Goal: Task Accomplishment & Management: Use online tool/utility

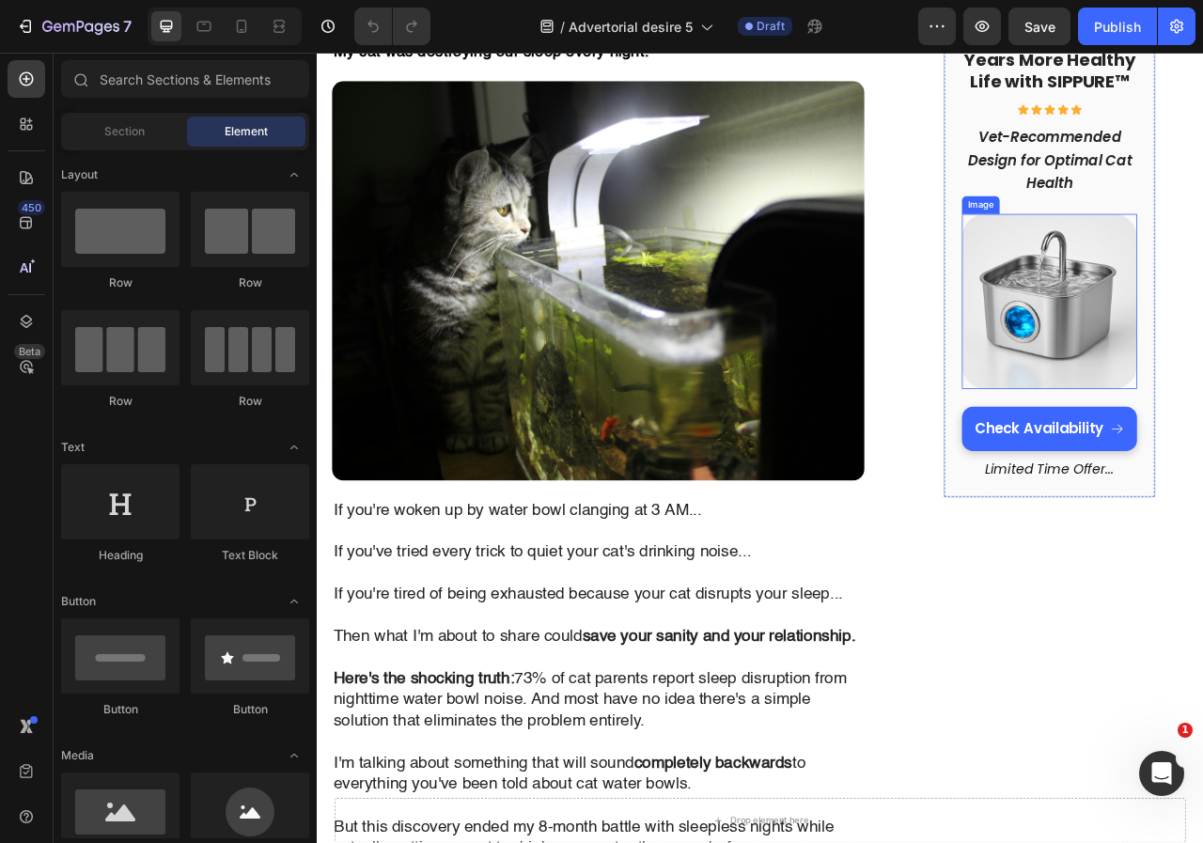
scroll to position [658, 0]
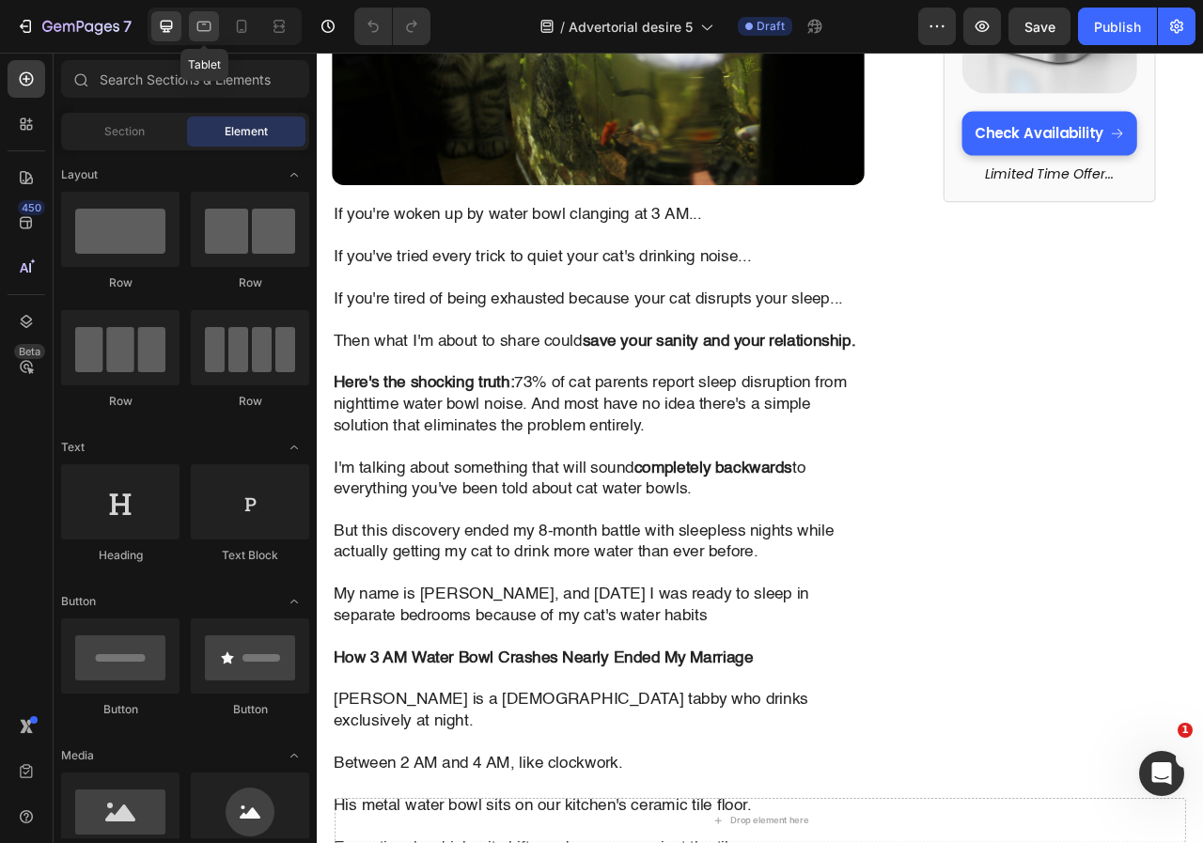
click at [213, 31] on div at bounding box center [204, 26] width 30 height 30
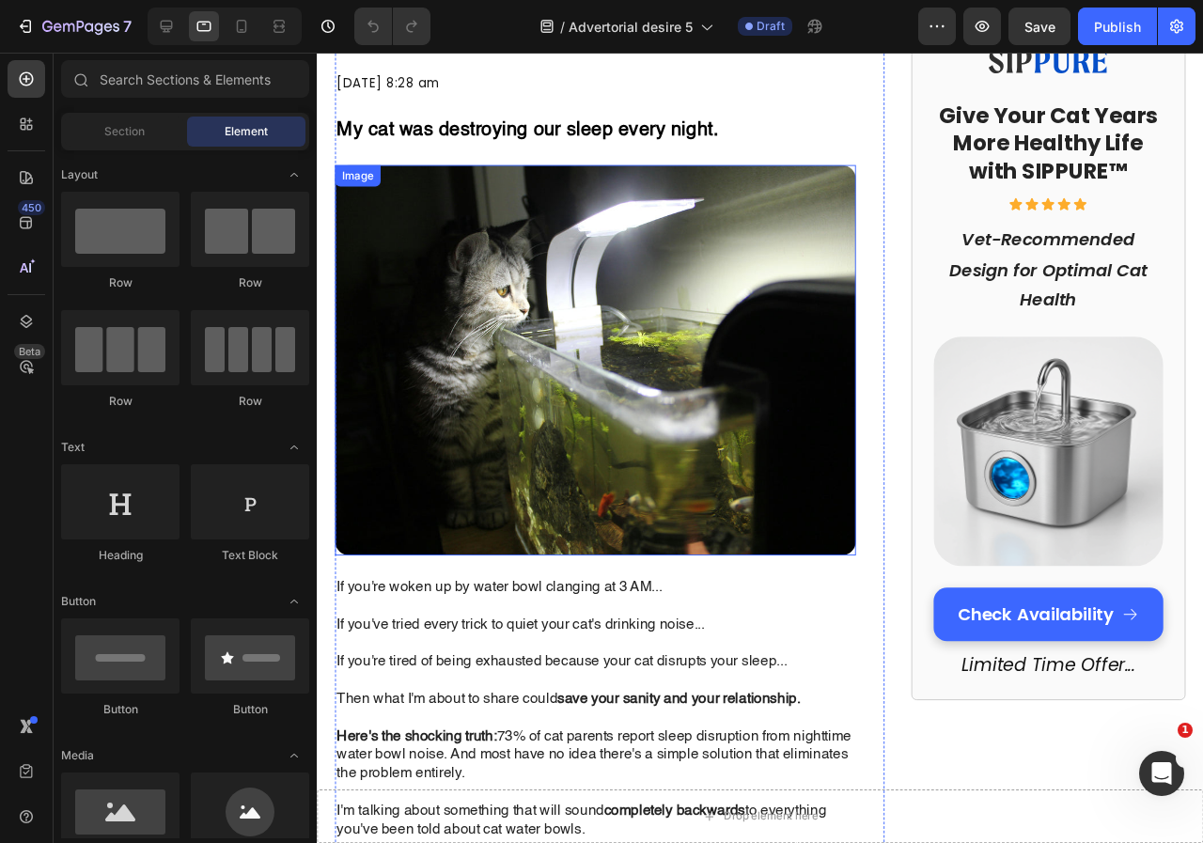
scroll to position [94, 0]
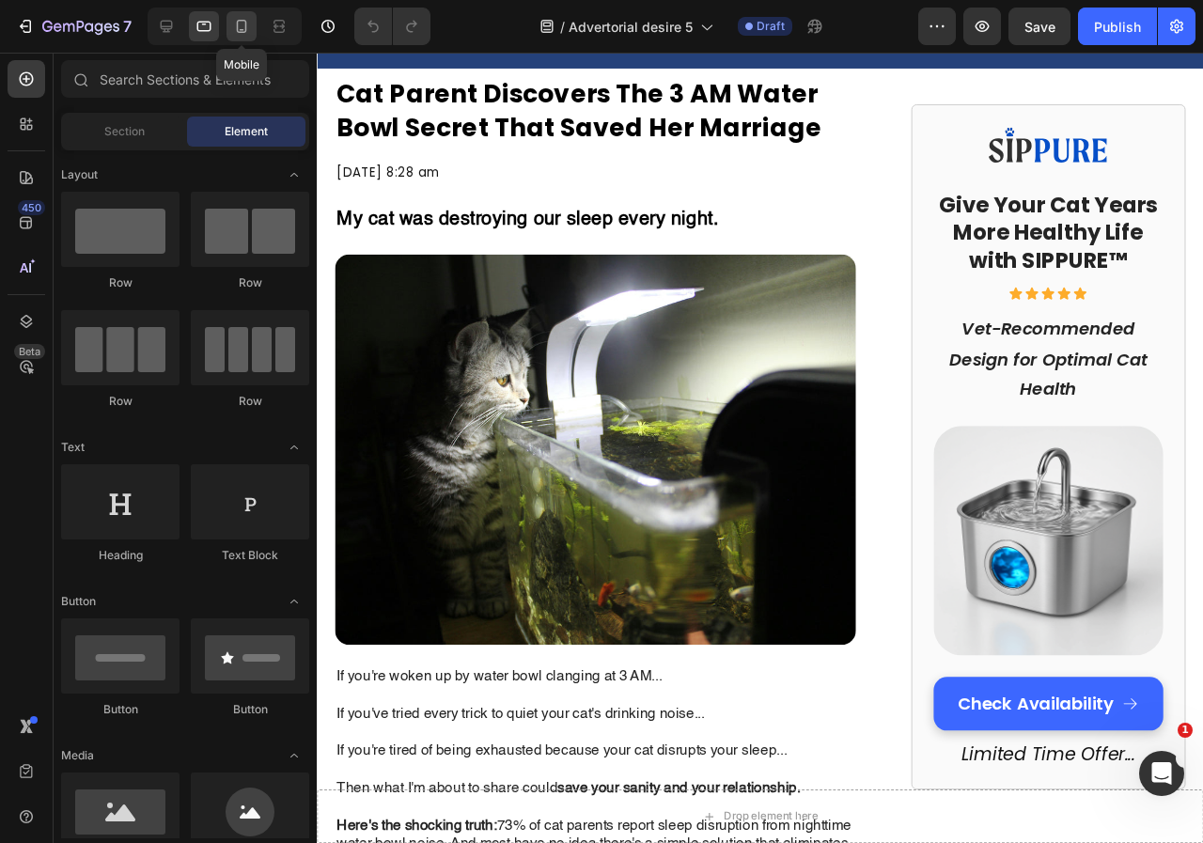
click at [236, 32] on icon at bounding box center [241, 26] width 19 height 19
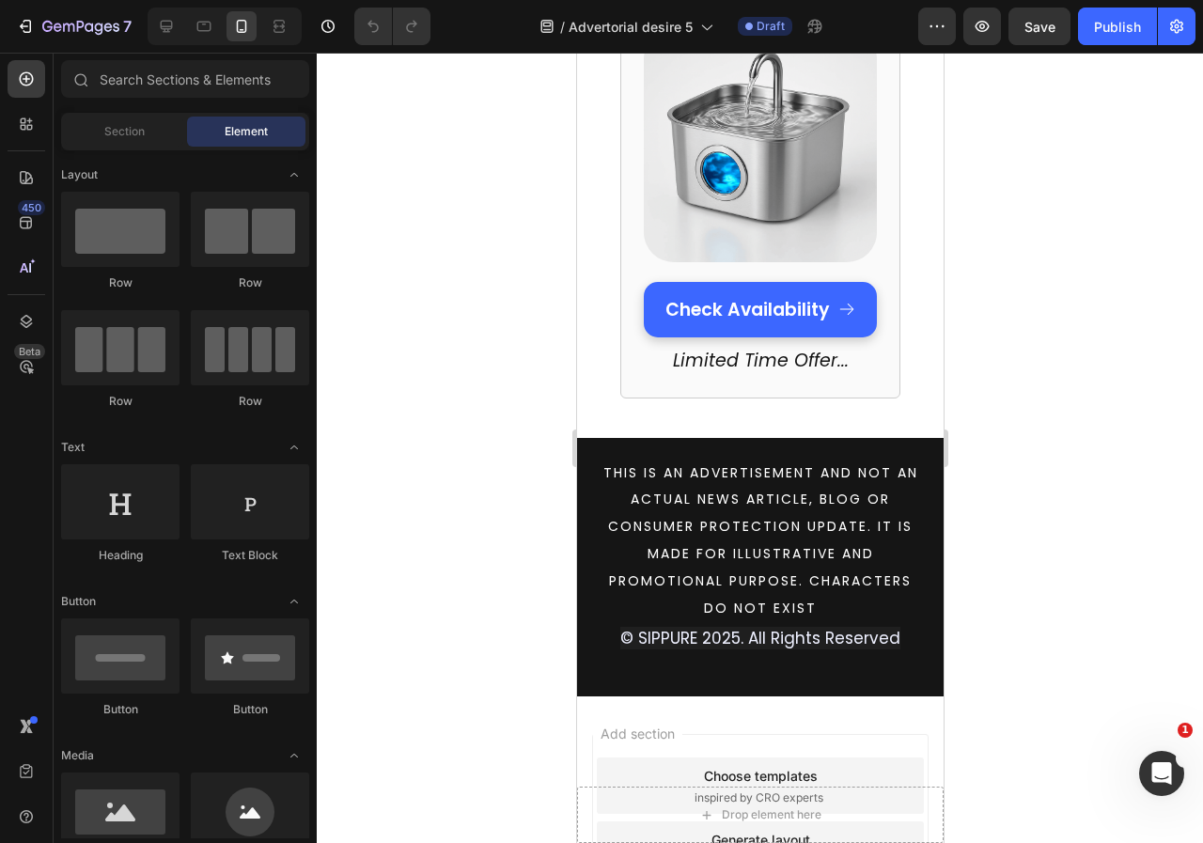
scroll to position [7693, 0]
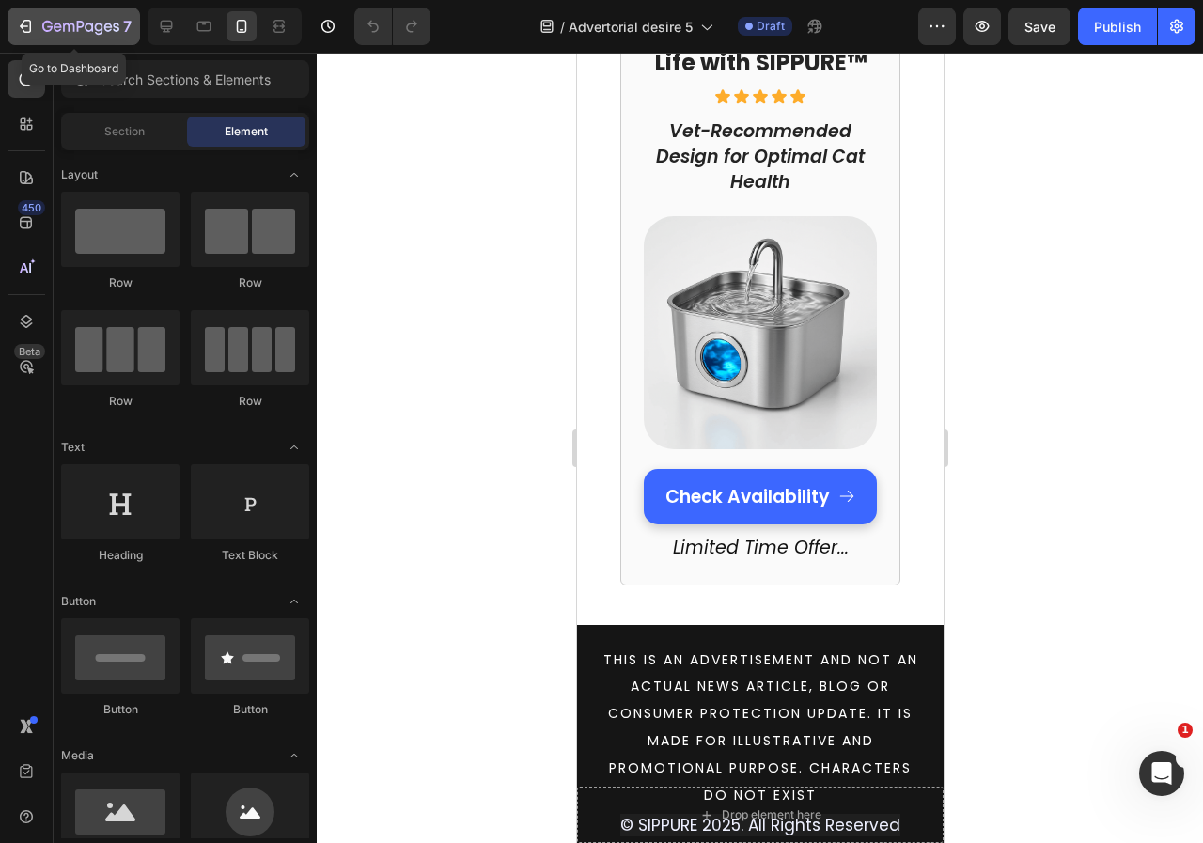
click at [14, 33] on button "7" at bounding box center [74, 27] width 132 height 38
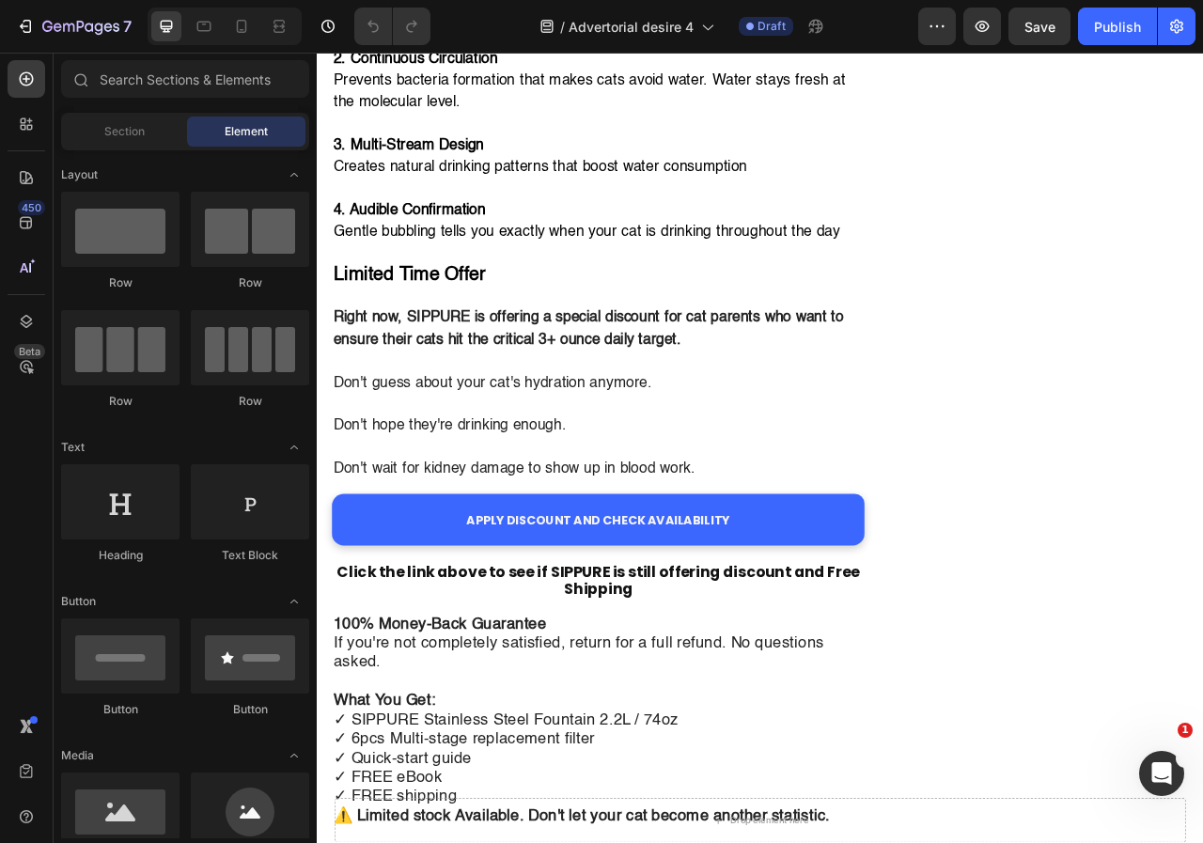
scroll to position [5172, 0]
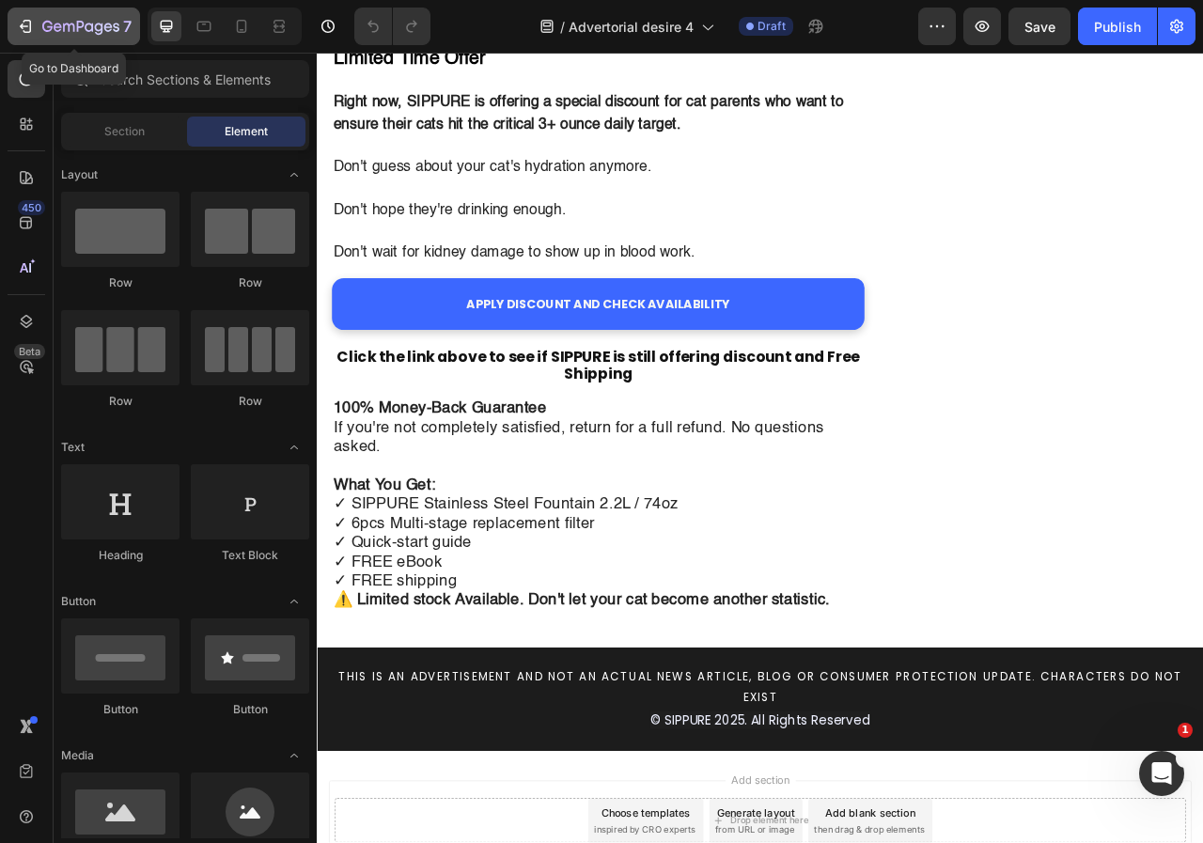
click at [56, 28] on icon "button" at bounding box center [80, 28] width 77 height 16
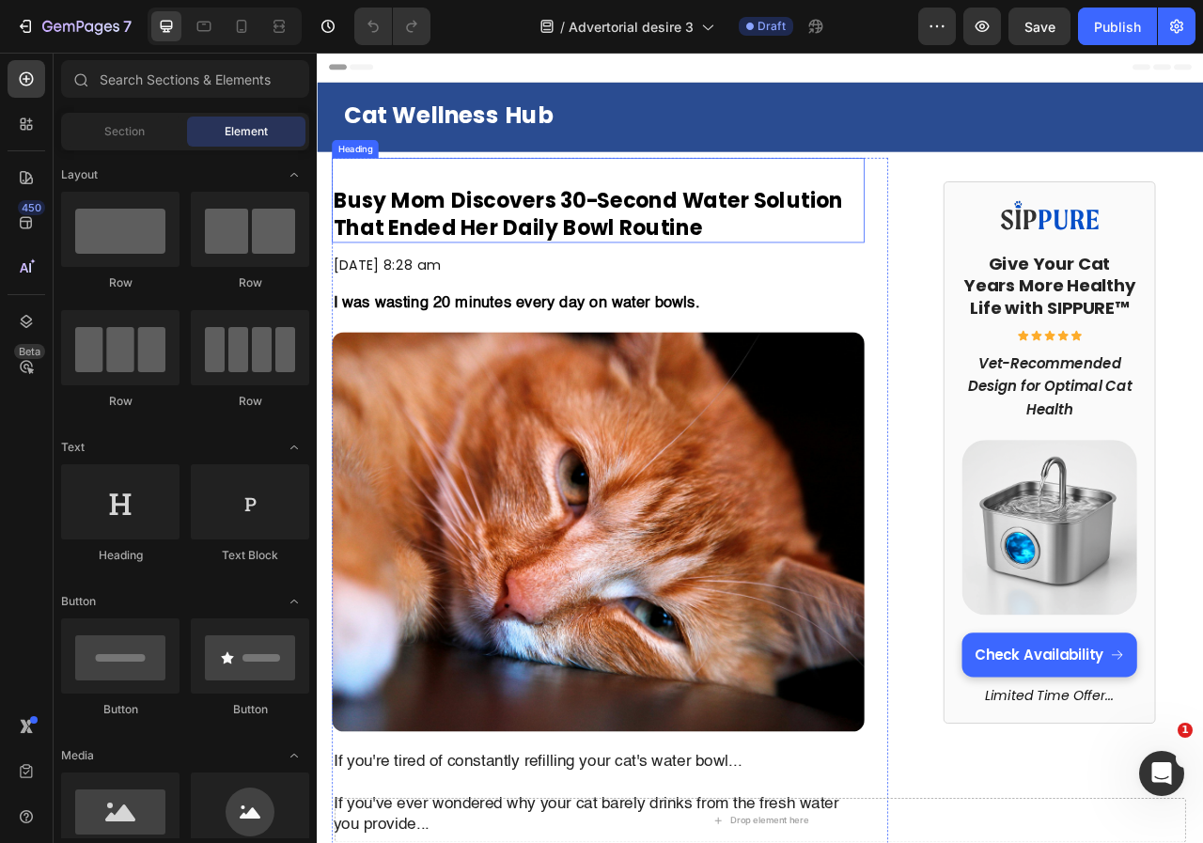
click at [877, 210] on h1 "Busy Mom Discovers 30-Second Water Solution That Ended Her Daily Bowl Routine" at bounding box center [673, 241] width 677 height 108
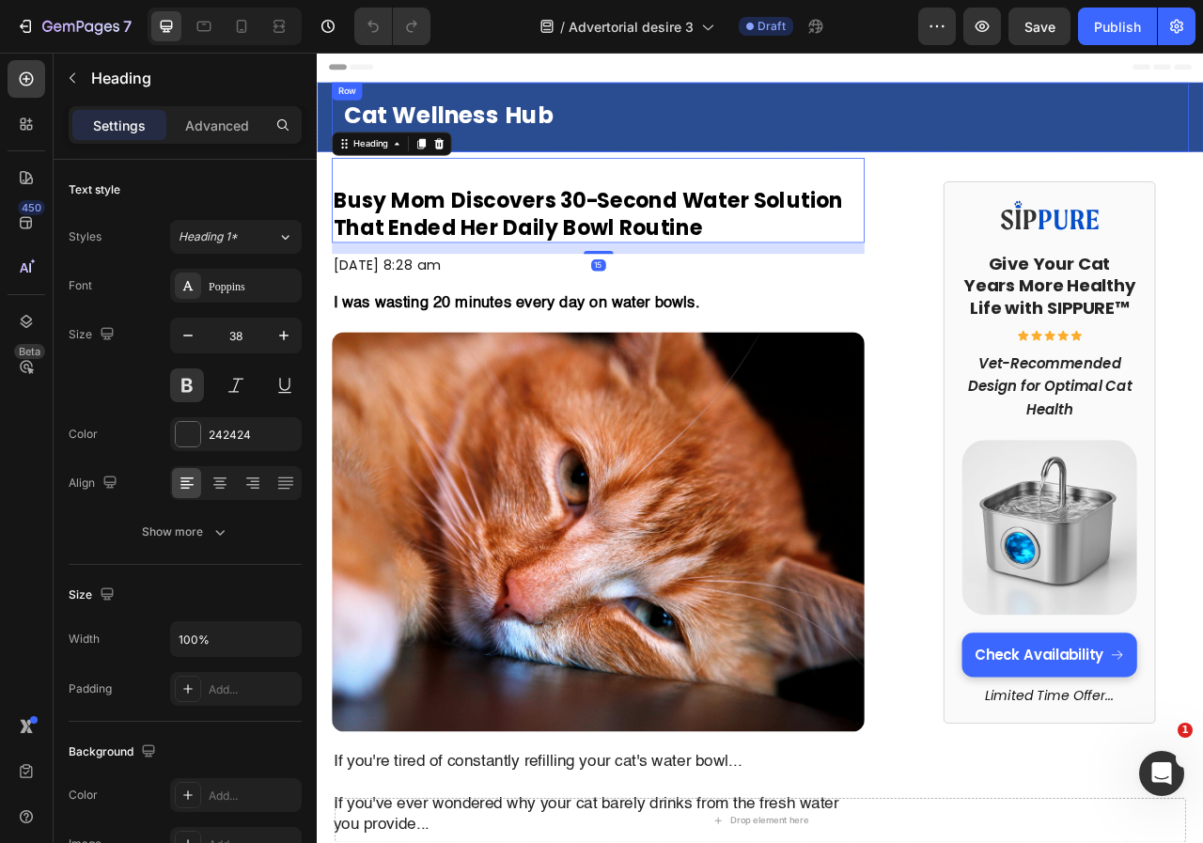
click at [908, 172] on div "Cat Wellness Hub Text Block" at bounding box center [880, 135] width 1090 height 73
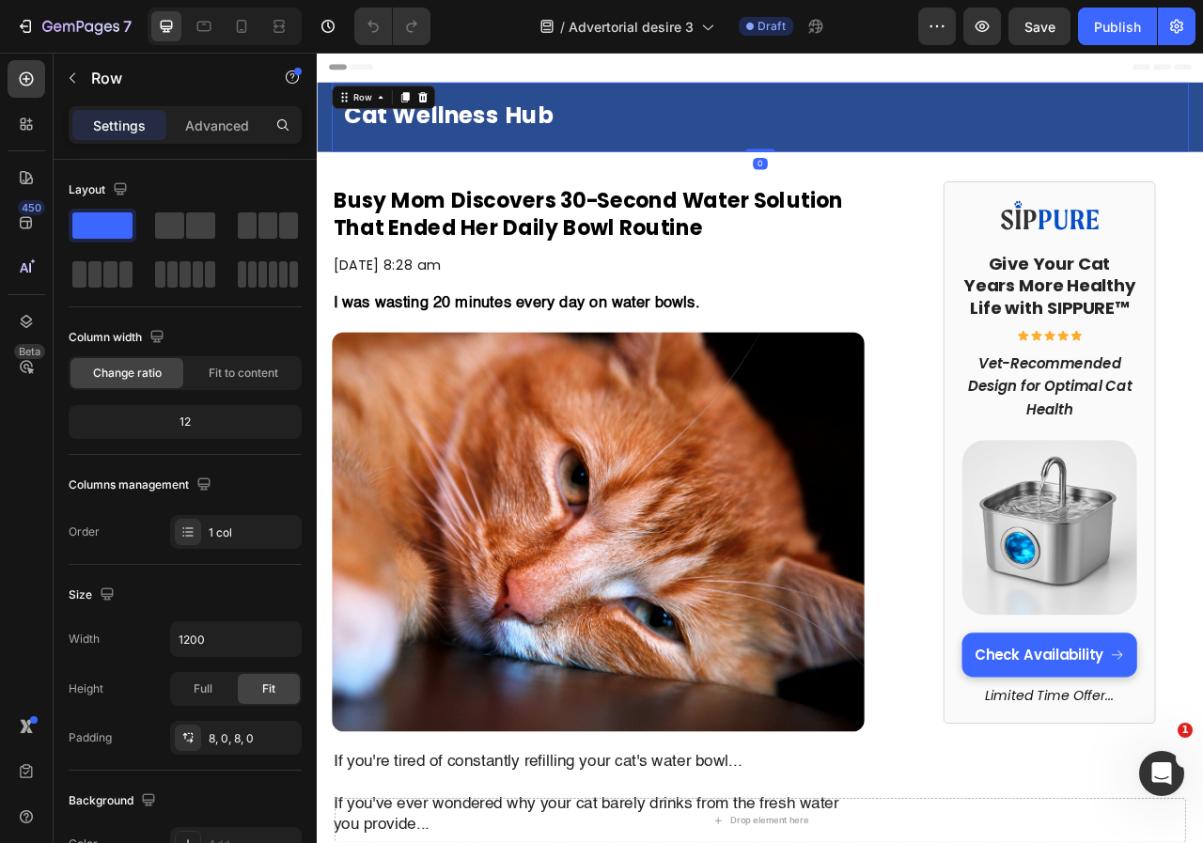
click at [892, 177] on div "Cat Wellness Hub Text Block Row 0" at bounding box center [880, 135] width 1090 height 88
click at [890, 196] on h1 "Busy Mom Discovers 30-Second Water Solution That Ended Her Daily Bowl Routine" at bounding box center [673, 241] width 677 height 108
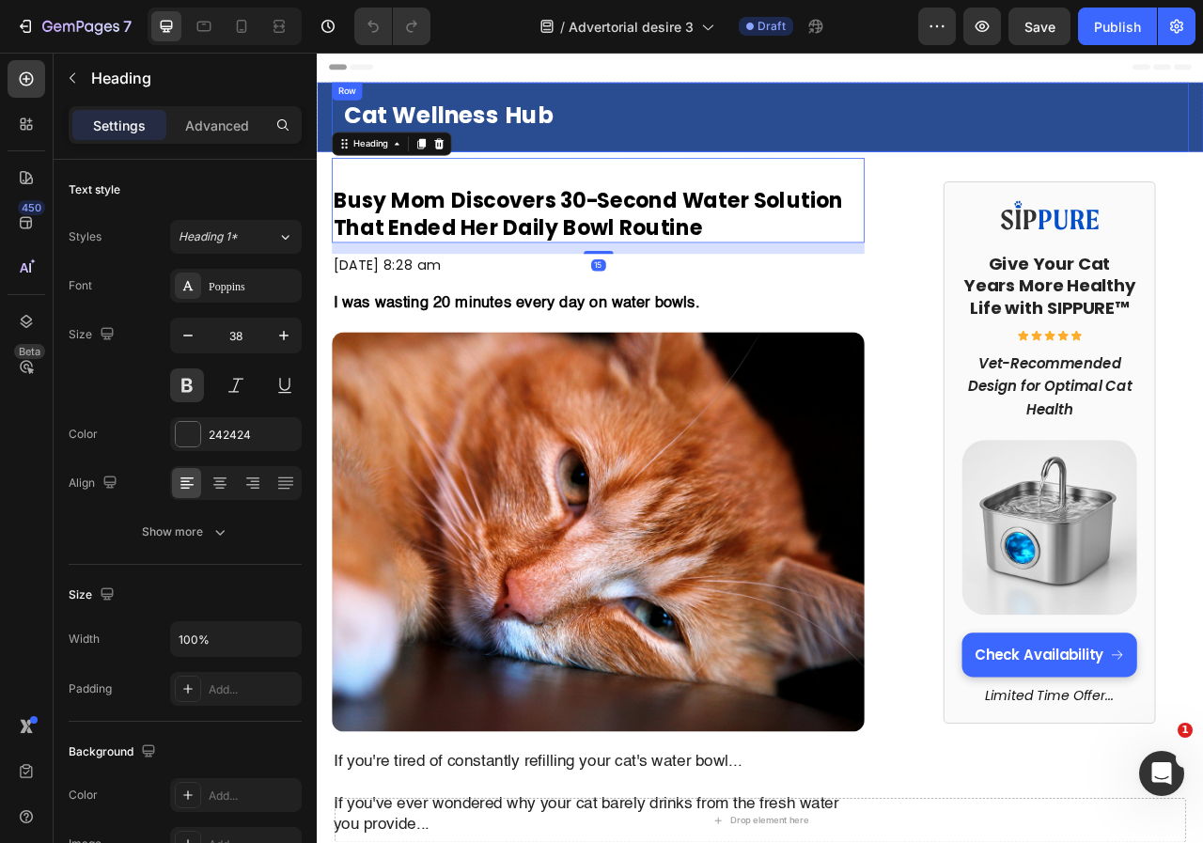
click at [813, 179] on div "Cat Wellness Hub Text Block Row" at bounding box center [880, 135] width 1090 height 88
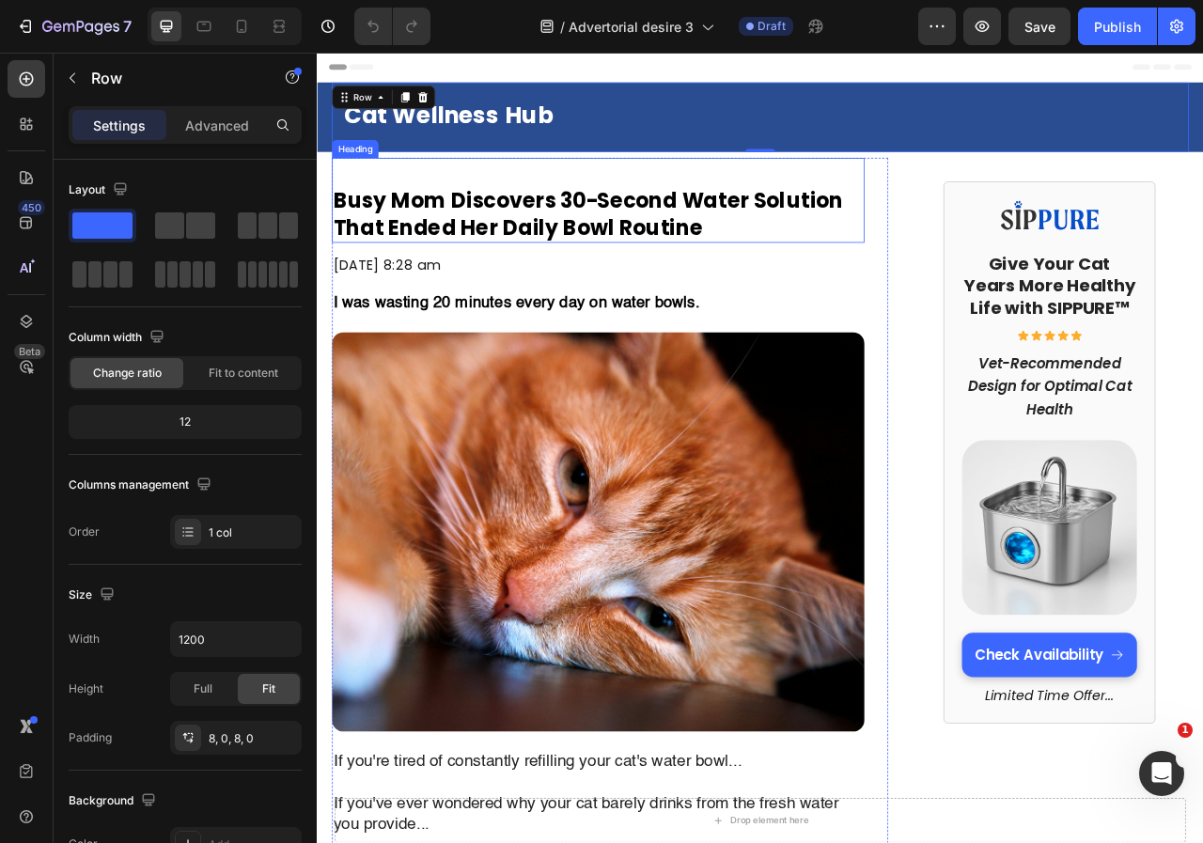
click at [686, 239] on strong "Busy Mom Discovers 30-Second Water Solution That Ended Her Daily Bowl Routine" at bounding box center [661, 259] width 648 height 72
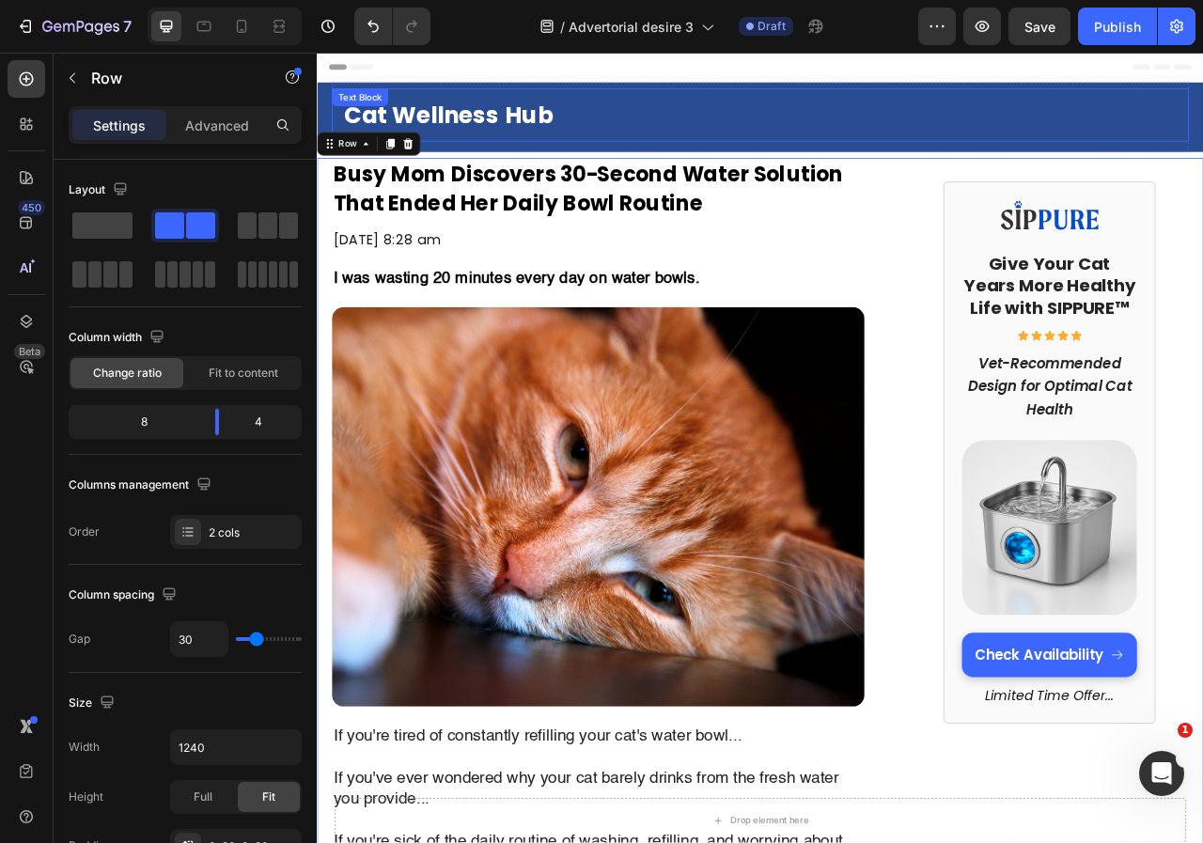
click at [910, 131] on p "Cat Wellness Hub" at bounding box center [880, 133] width 1060 height 38
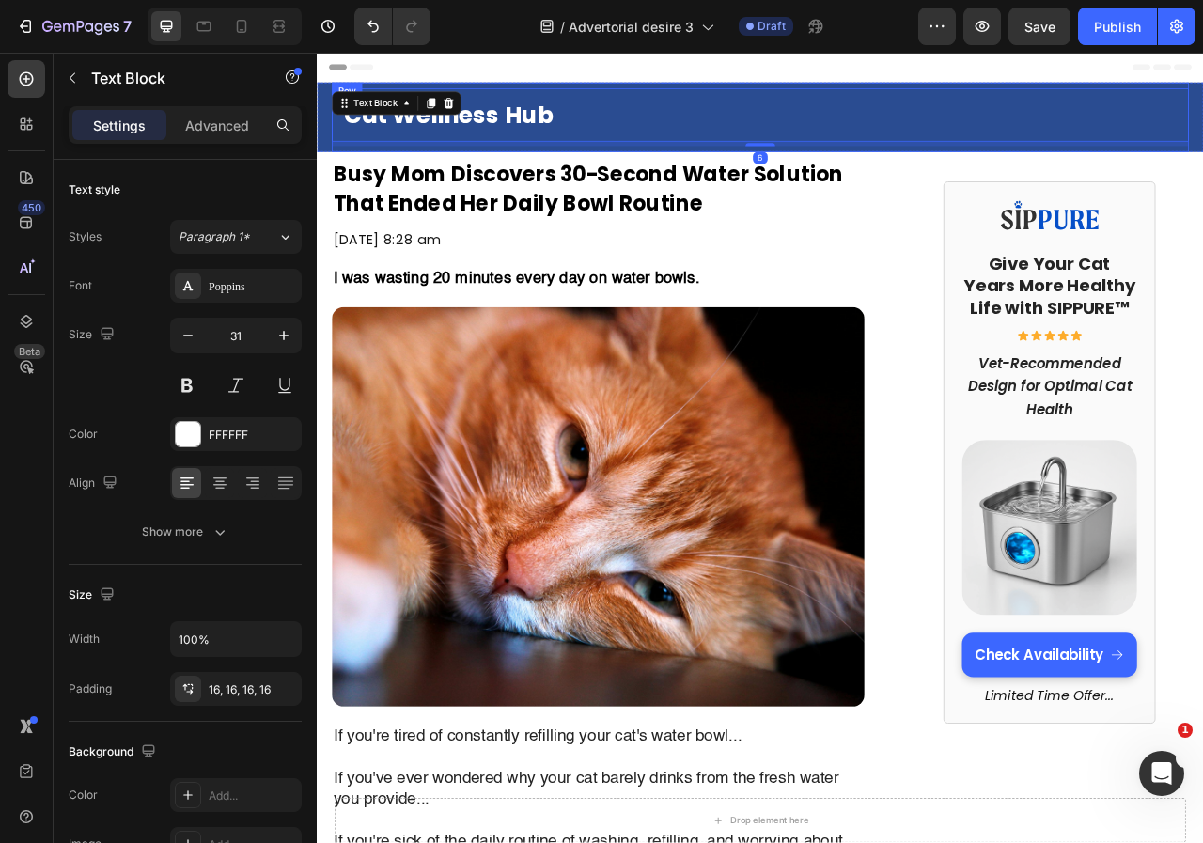
click at [936, 174] on div "Cat Wellness Hub Text Block 6 Row" at bounding box center [880, 135] width 1090 height 88
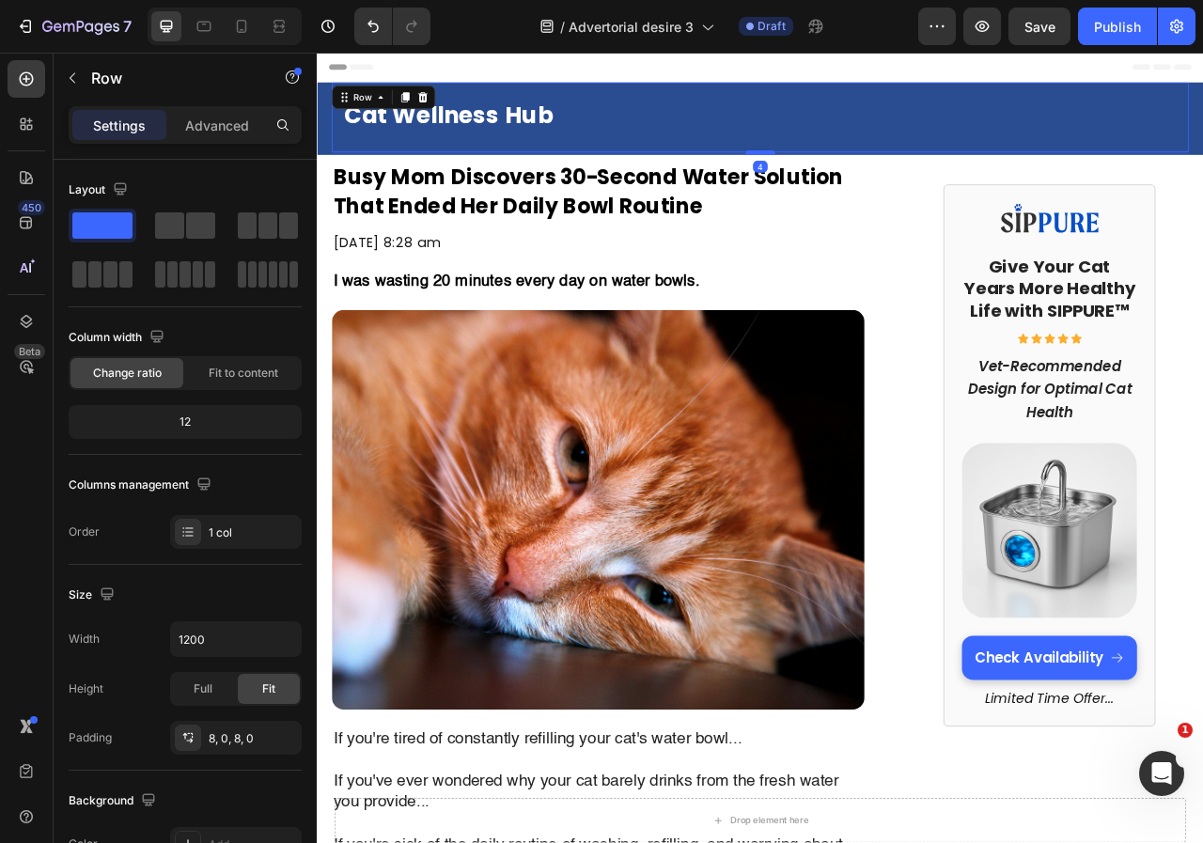
click at [879, 181] on div at bounding box center [881, 181] width 38 height 6
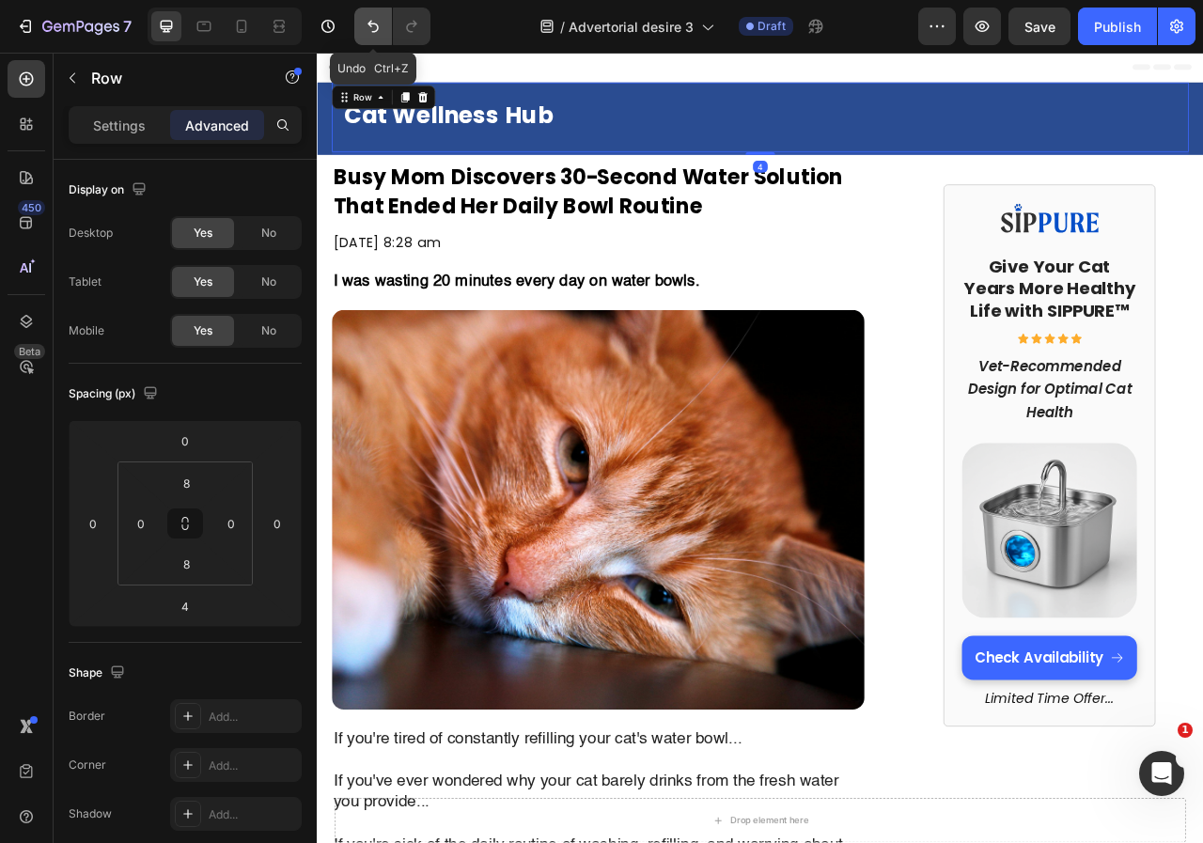
click at [381, 30] on icon "Undo/Redo" at bounding box center [373, 26] width 19 height 19
click at [412, 30] on icon "Undo/Redo" at bounding box center [411, 26] width 19 height 19
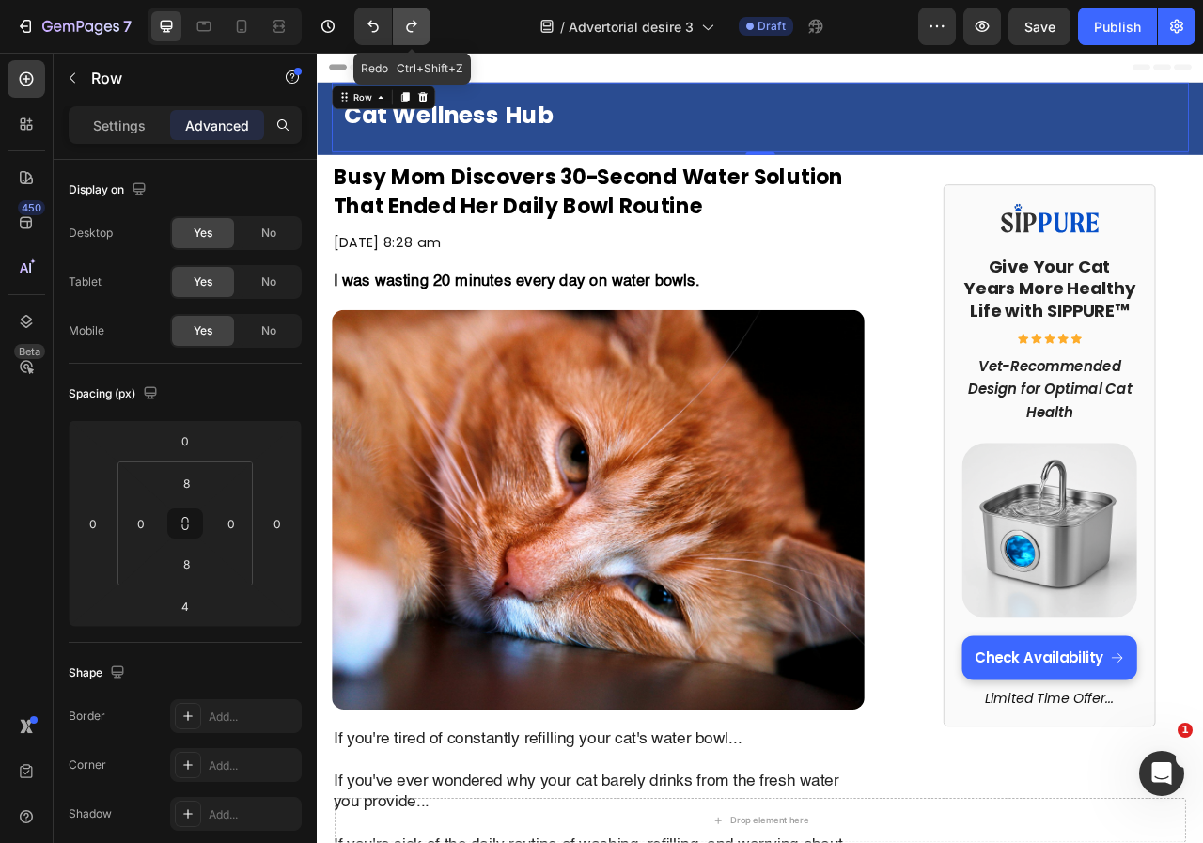
click at [412, 30] on icon "Undo/Redo" at bounding box center [411, 26] width 19 height 19
click at [376, 33] on icon "Undo/Redo" at bounding box center [373, 26] width 19 height 19
click at [880, 151] on div "Cat Wellness Hub" at bounding box center [880, 133] width 1090 height 68
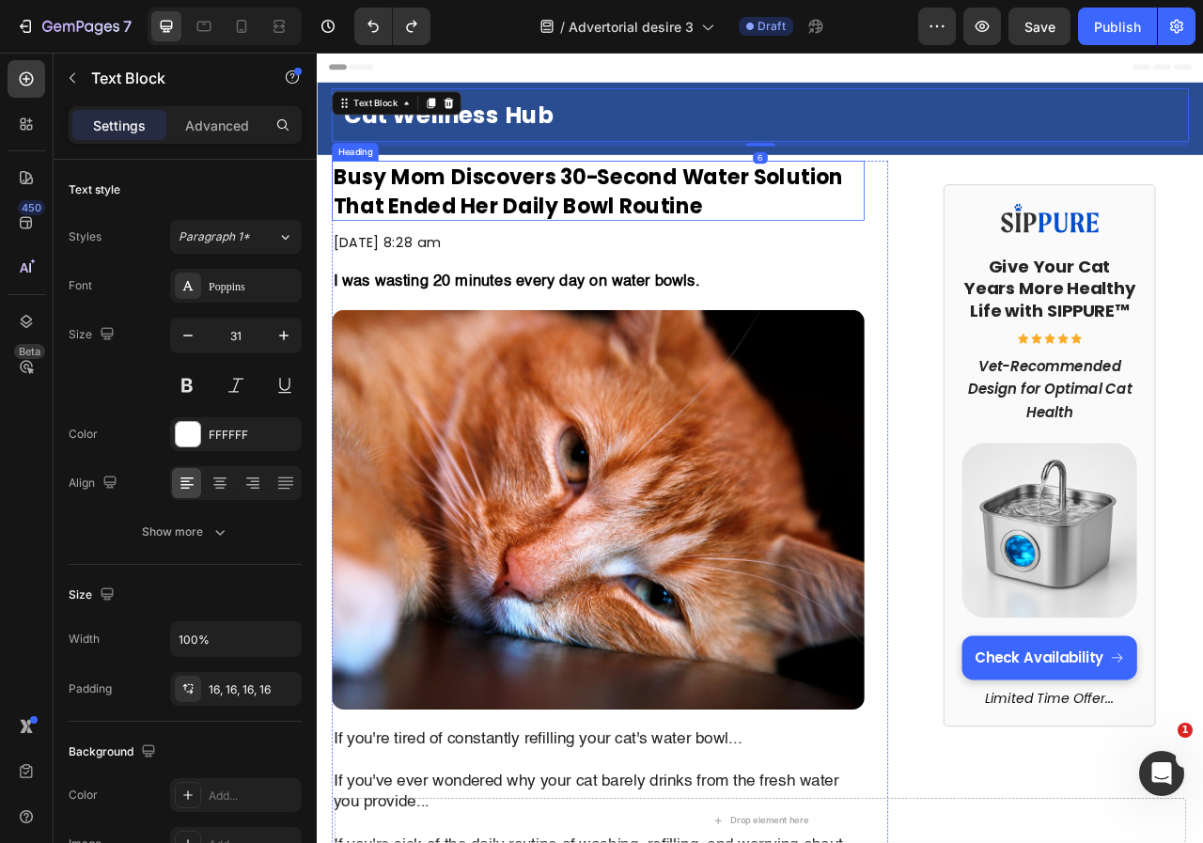
click at [921, 204] on strong "Busy Mom Discovers 30-Second Water Solution That Ended Her Daily Bowl Routine" at bounding box center [661, 230] width 648 height 72
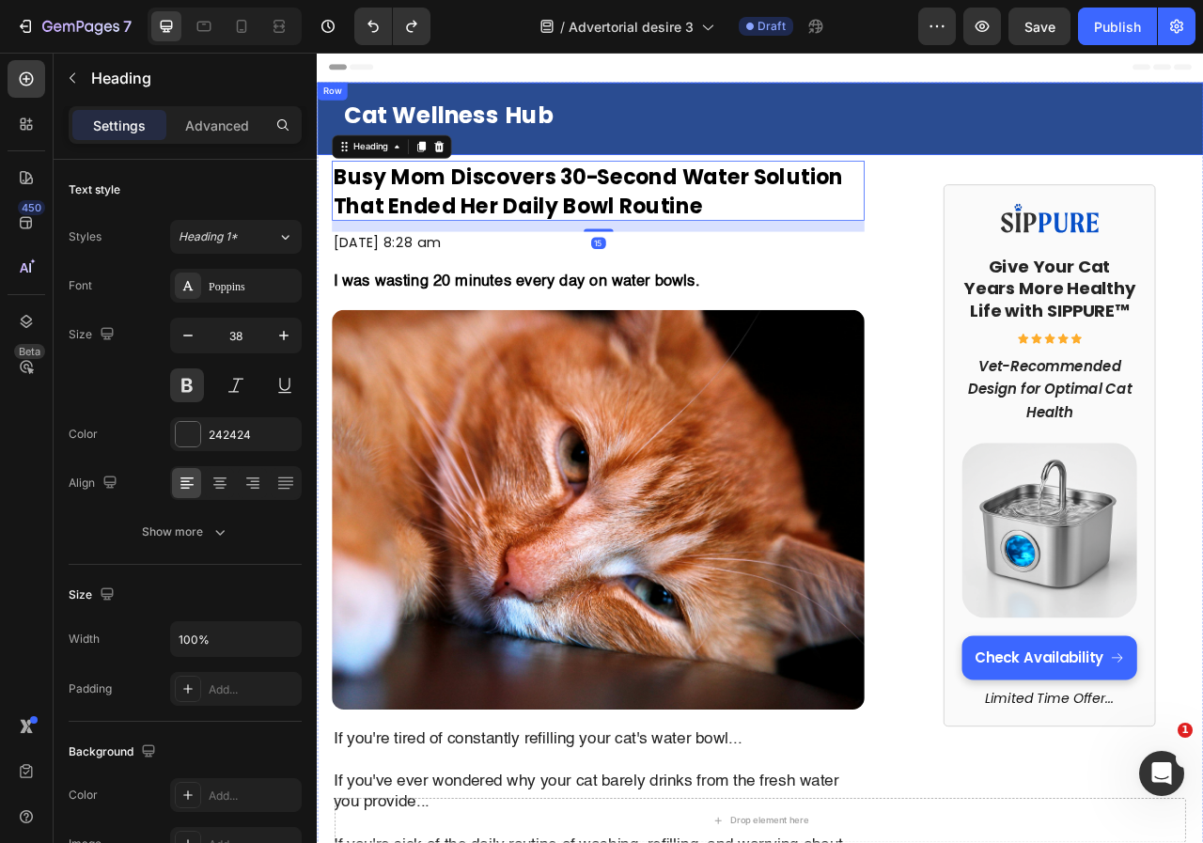
click at [767, 181] on div "Cat Wellness Hub Text Block Row" at bounding box center [880, 137] width 1090 height 92
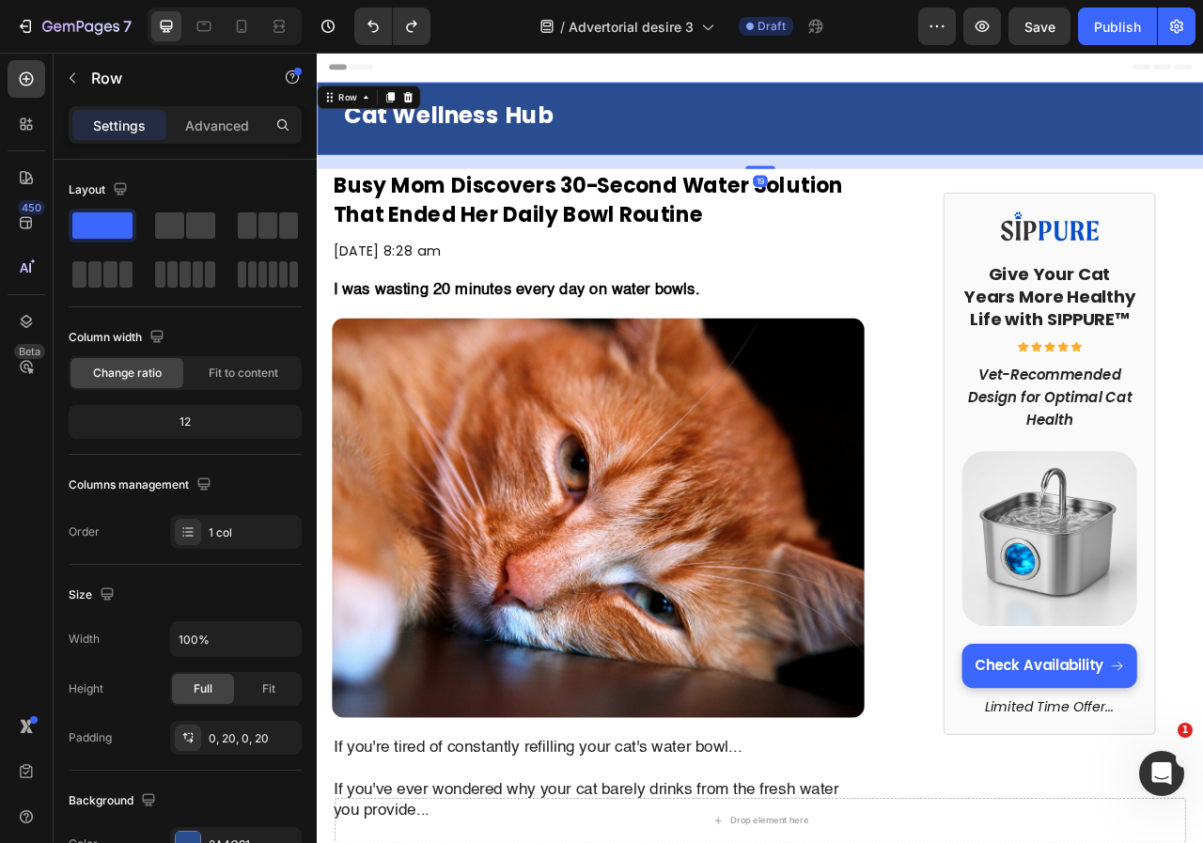
drag, startPoint x: 877, startPoint y: 190, endPoint x: 880, endPoint y: 200, distance: 11.0
click at [880, 200] on div at bounding box center [881, 199] width 38 height 4
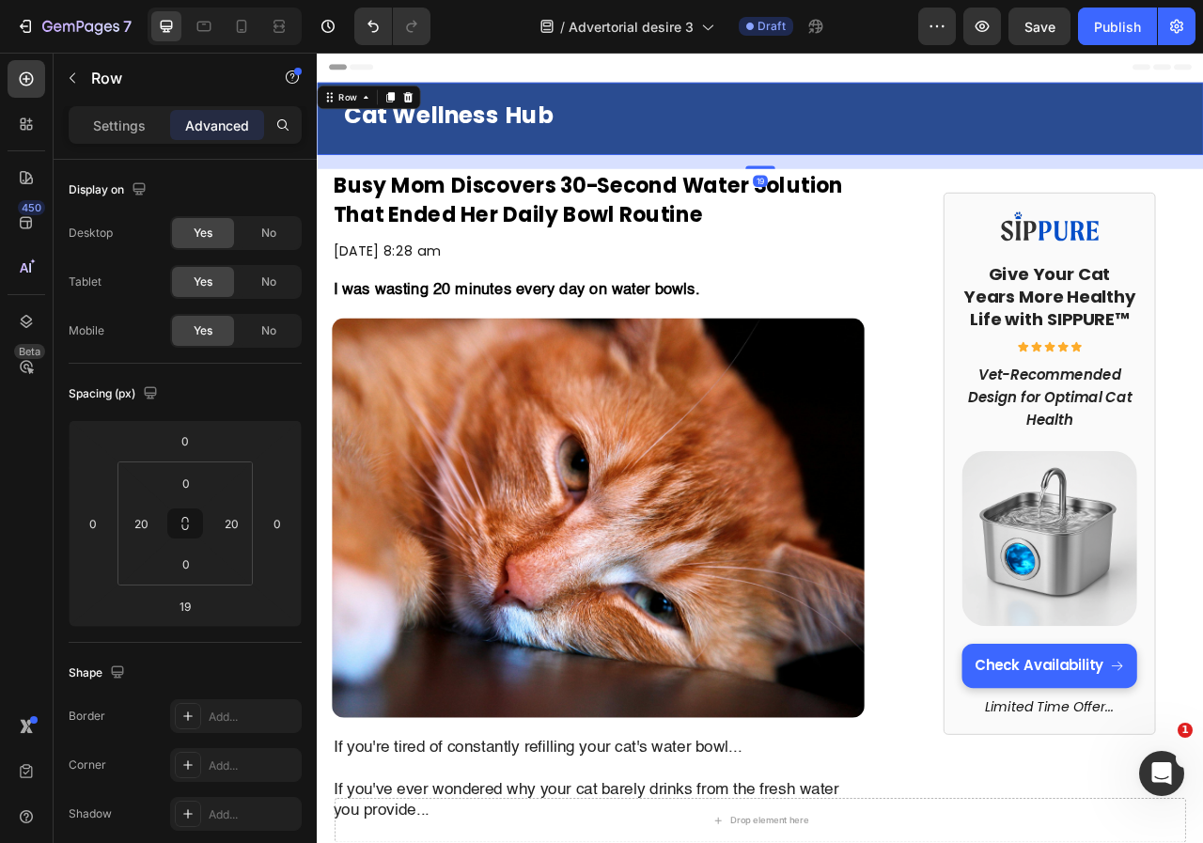
click at [1202, 195] on div "19" at bounding box center [881, 192] width 1128 height 18
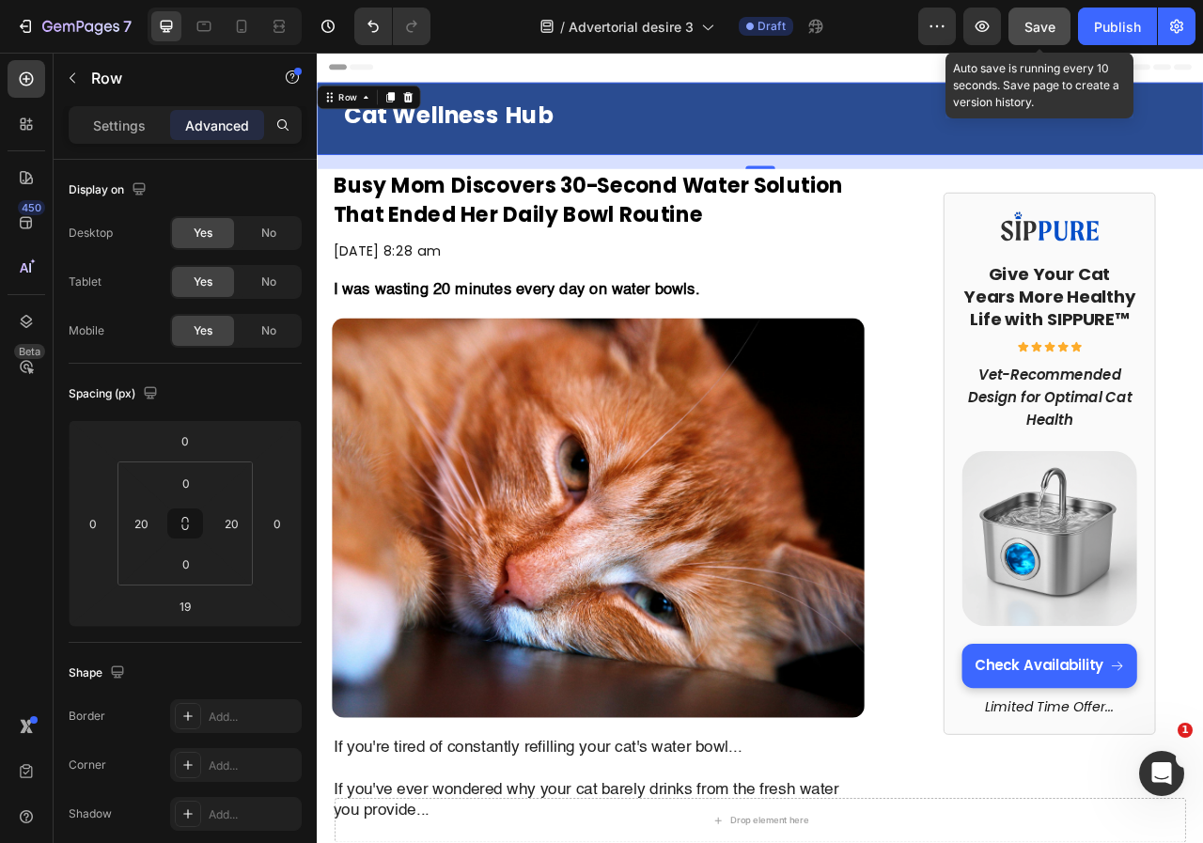
click at [1054, 28] on span "Save" at bounding box center [1039, 27] width 31 height 16
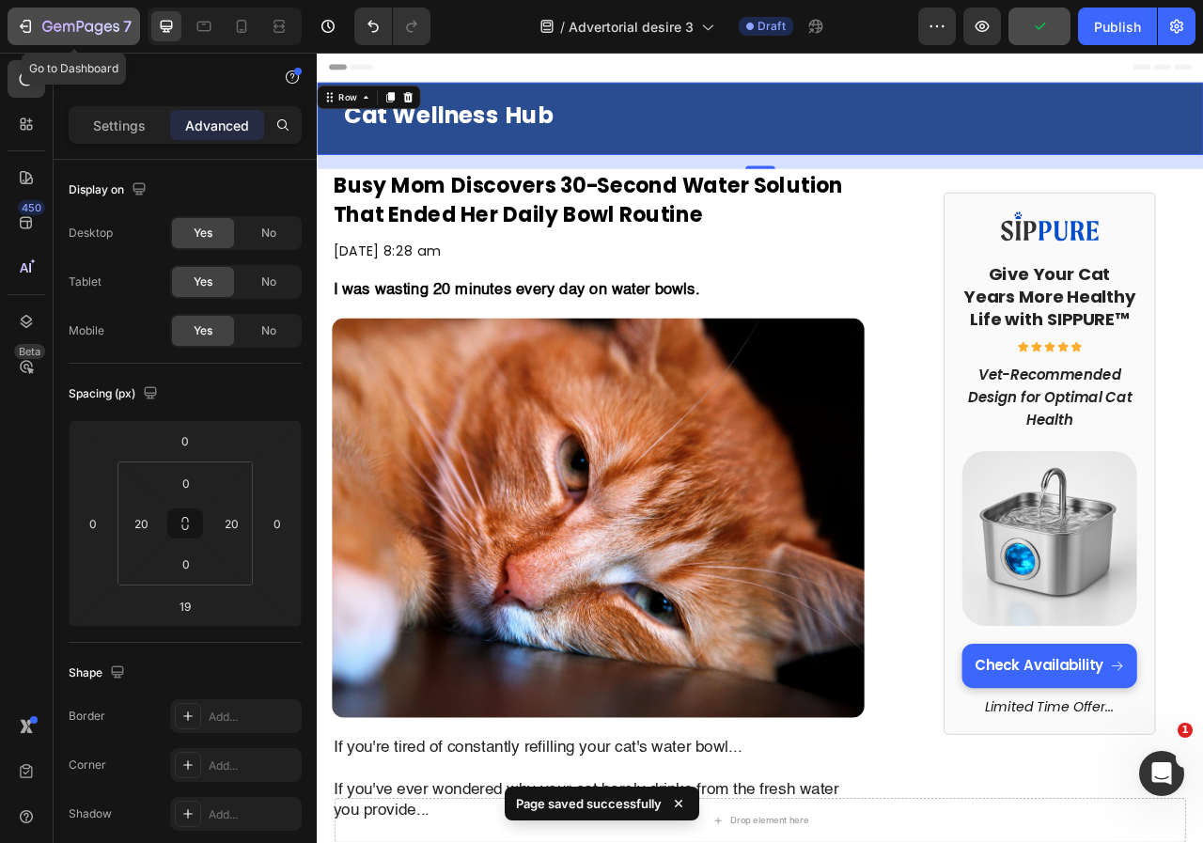
click at [69, 12] on button "7" at bounding box center [74, 27] width 132 height 38
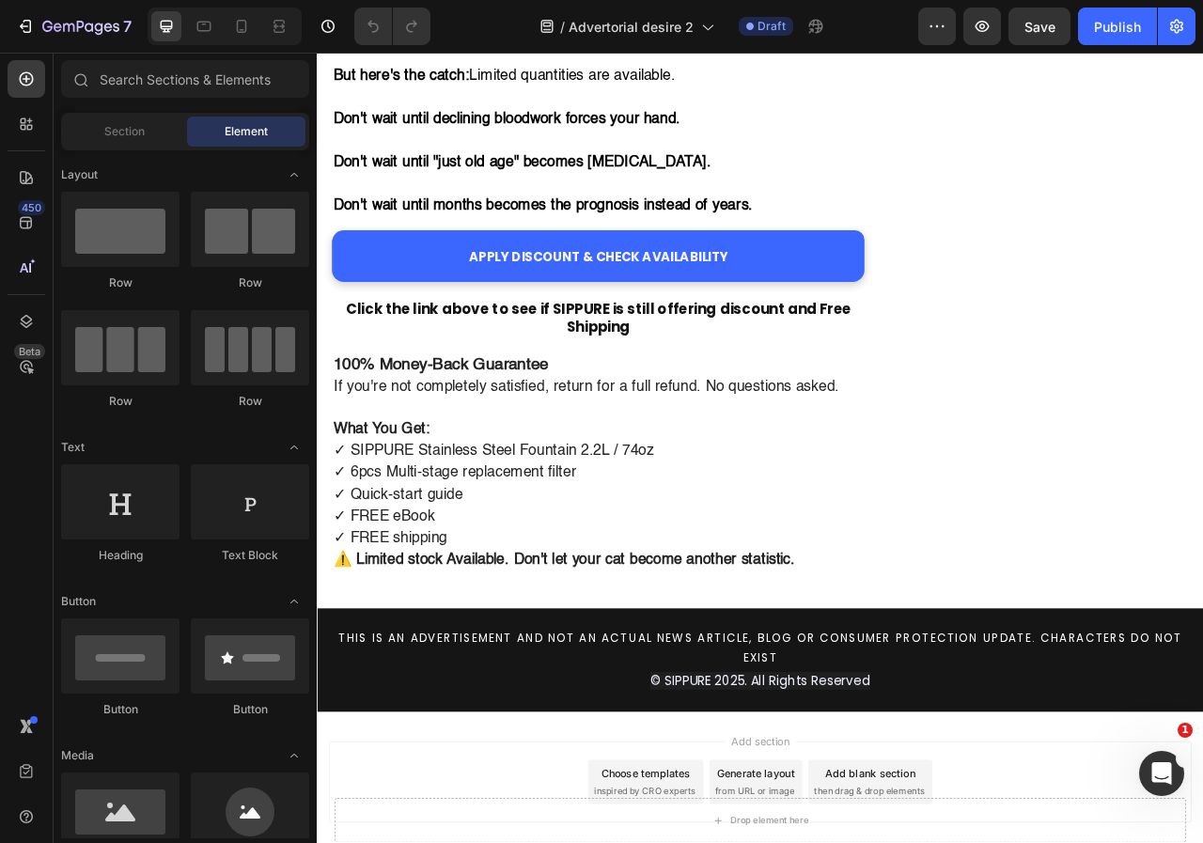
scroll to position [8678, 0]
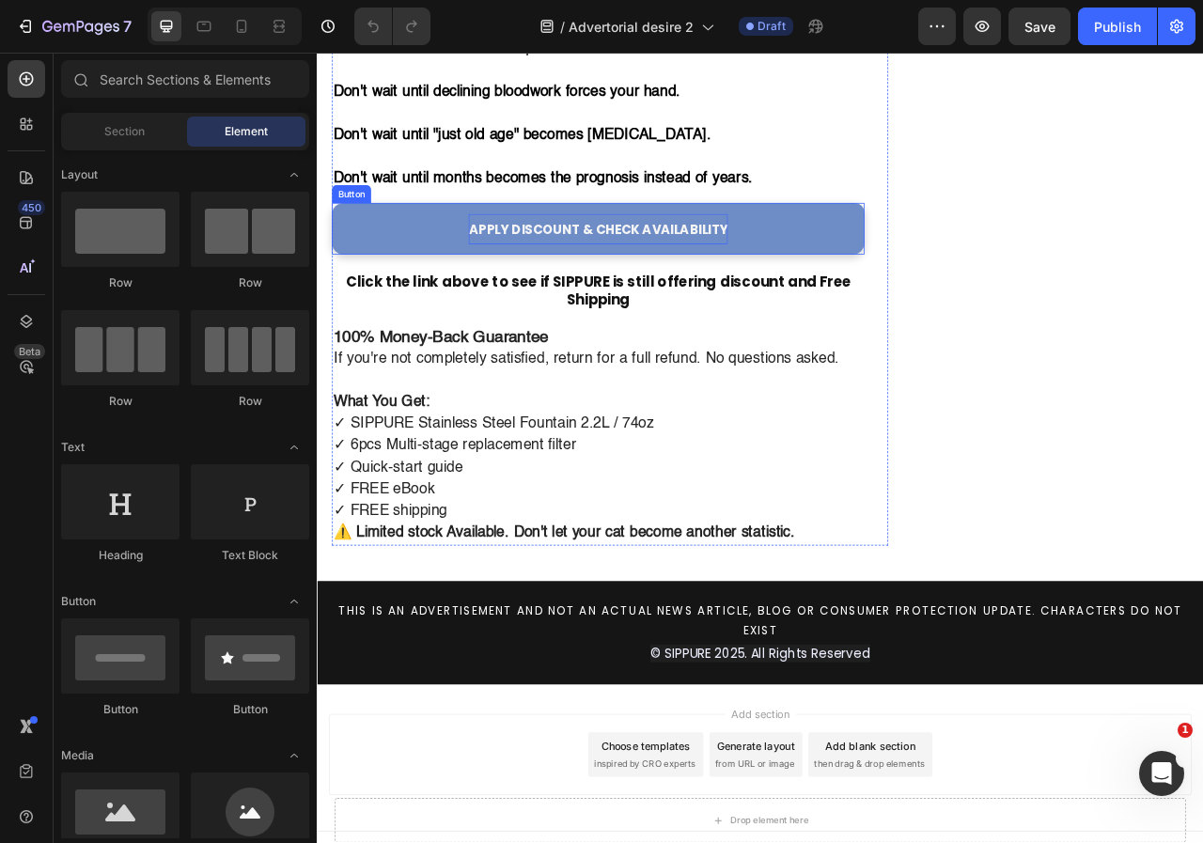
click at [758, 267] on strong "APPLY DISCOUNT & CHECK AVAILABILITY" at bounding box center [674, 278] width 330 height 23
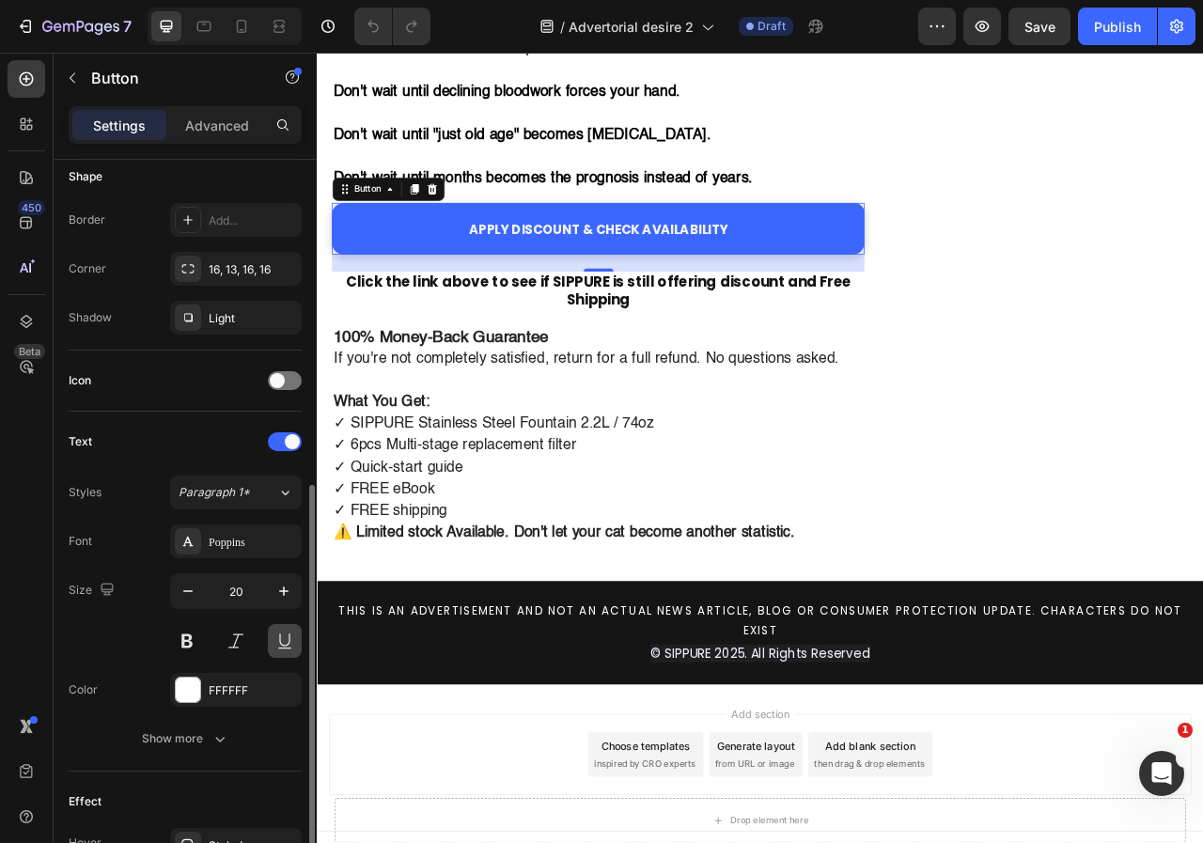
scroll to position [470, 0]
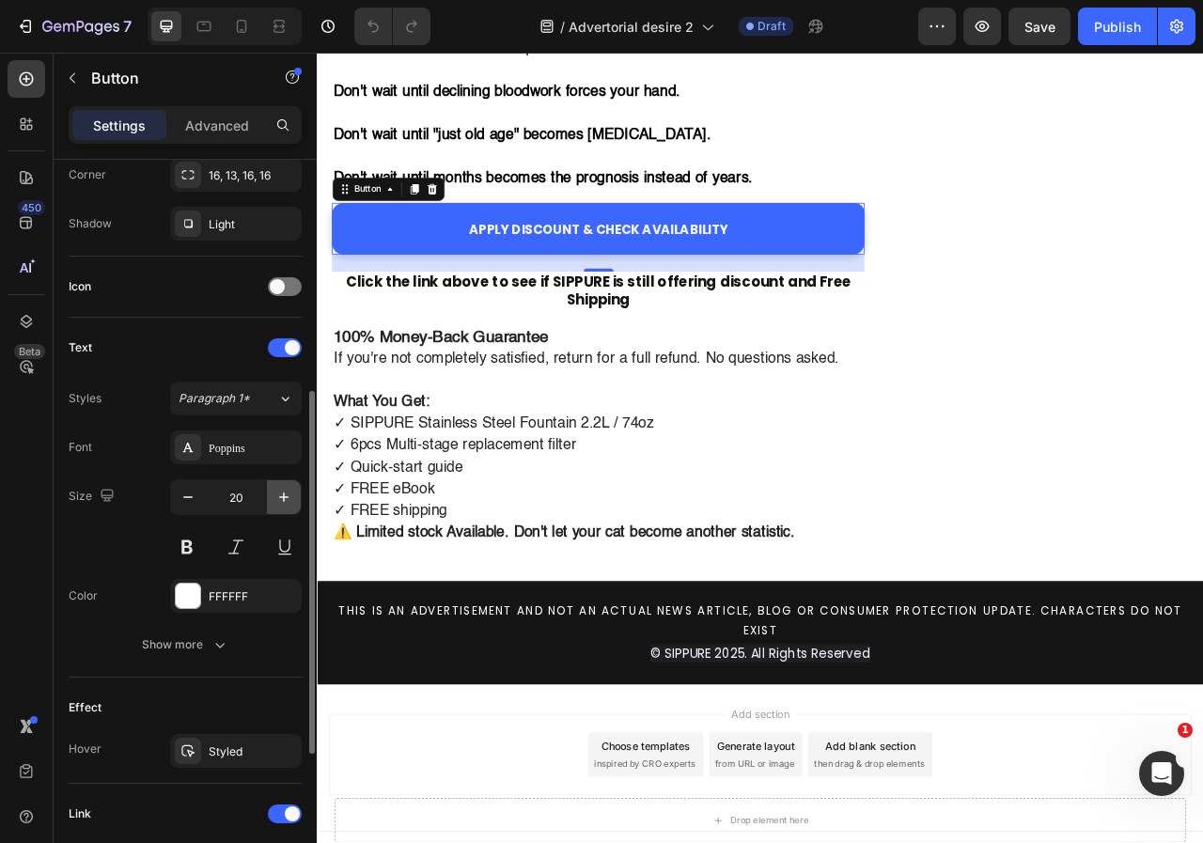
click at [283, 495] on icon "button" at bounding box center [283, 497] width 19 height 19
click at [179, 504] on icon "button" at bounding box center [188, 497] width 19 height 19
type input "20"
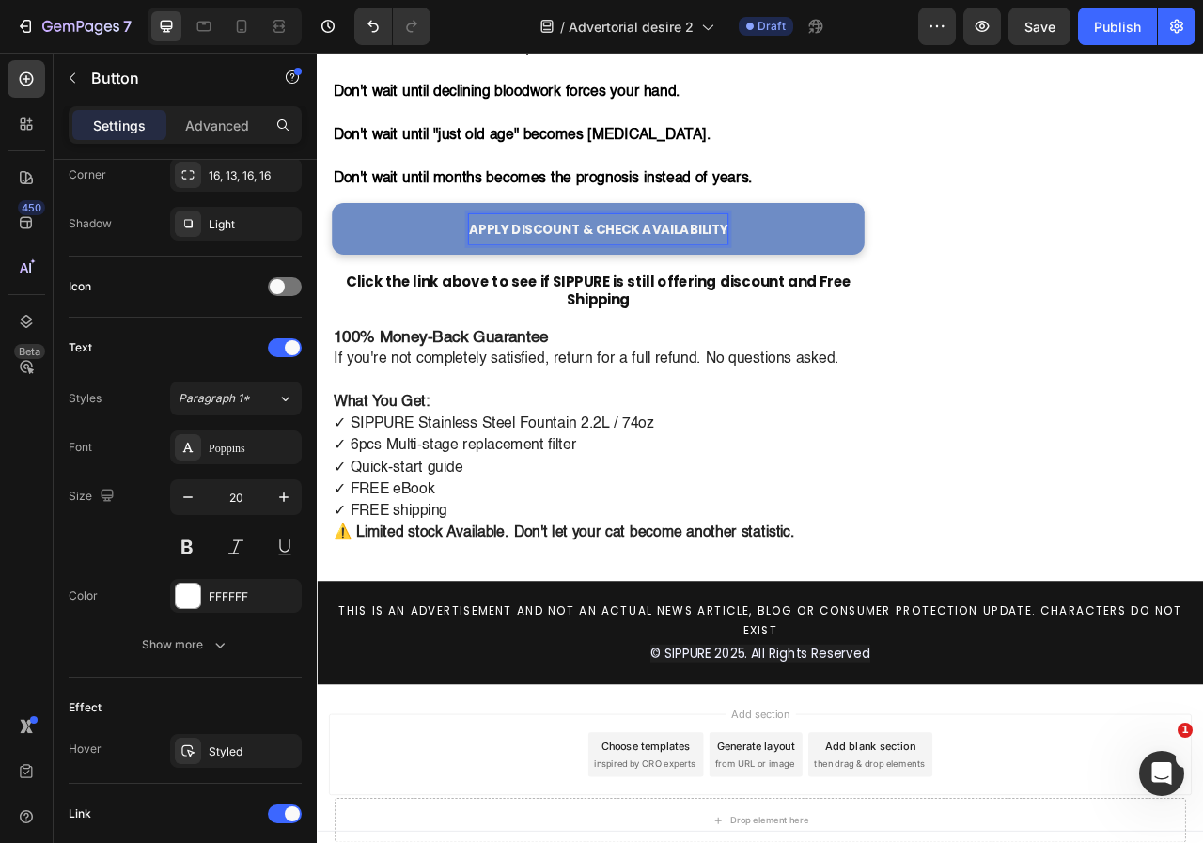
click at [642, 267] on strong "APPLY DISCOUNT & CHECK AVAILABILITY" at bounding box center [674, 278] width 330 height 23
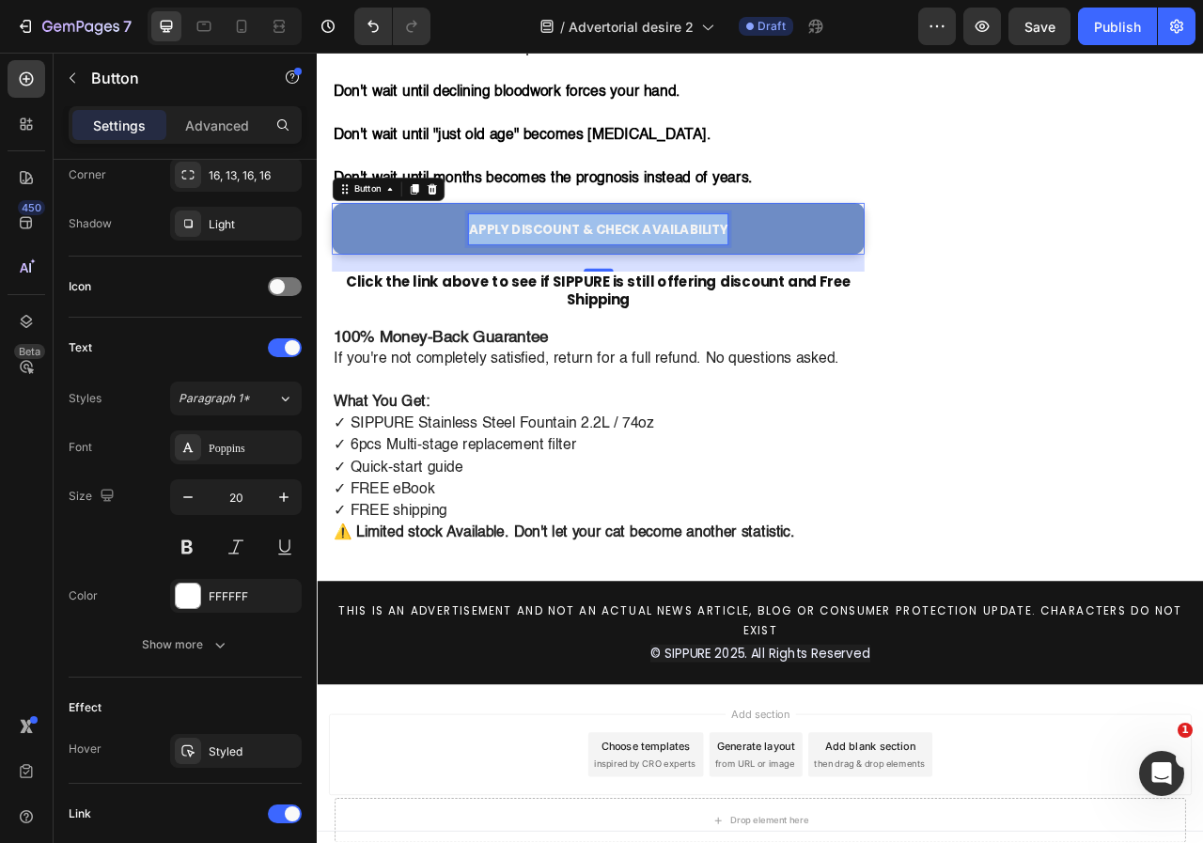
click at [642, 267] on strong "APPLY DISCOUNT & CHECK AVAILABILITY" at bounding box center [674, 278] width 330 height 23
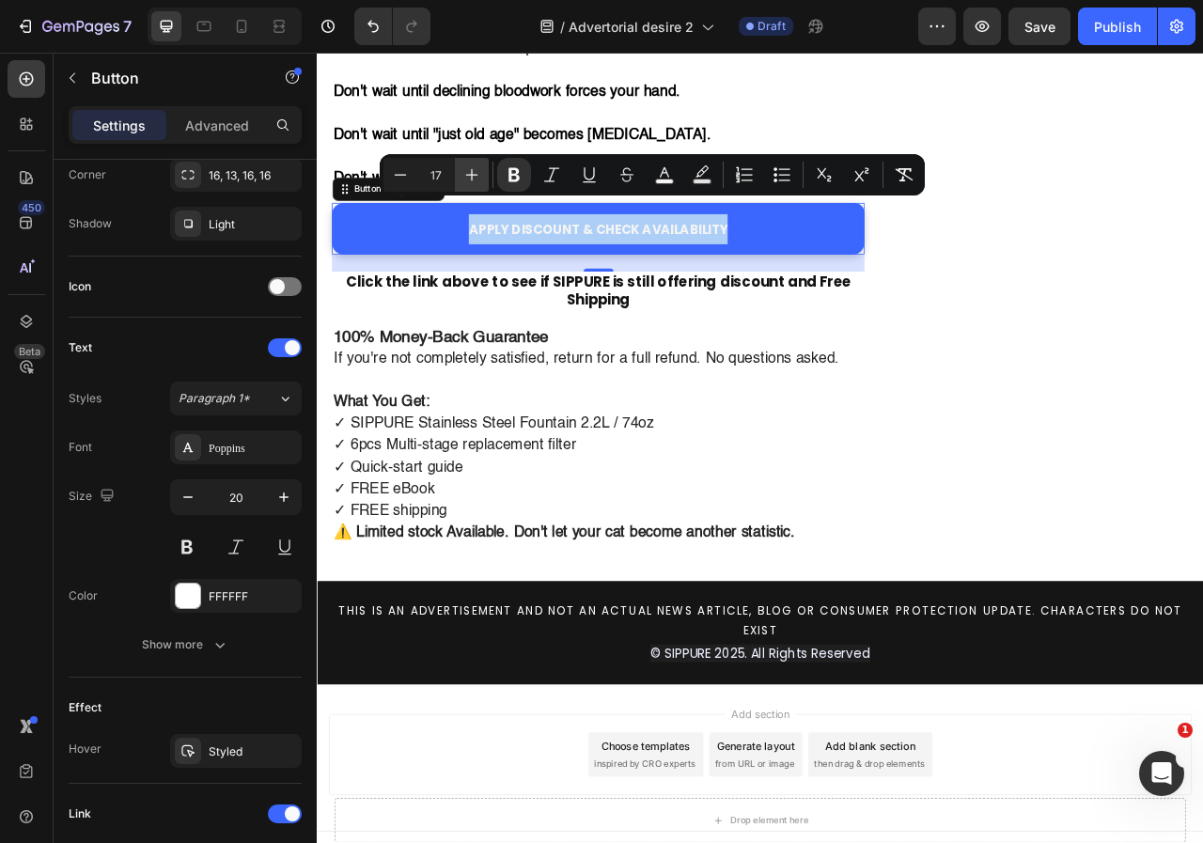
click at [471, 163] on button "Plus" at bounding box center [472, 175] width 34 height 34
type input "19"
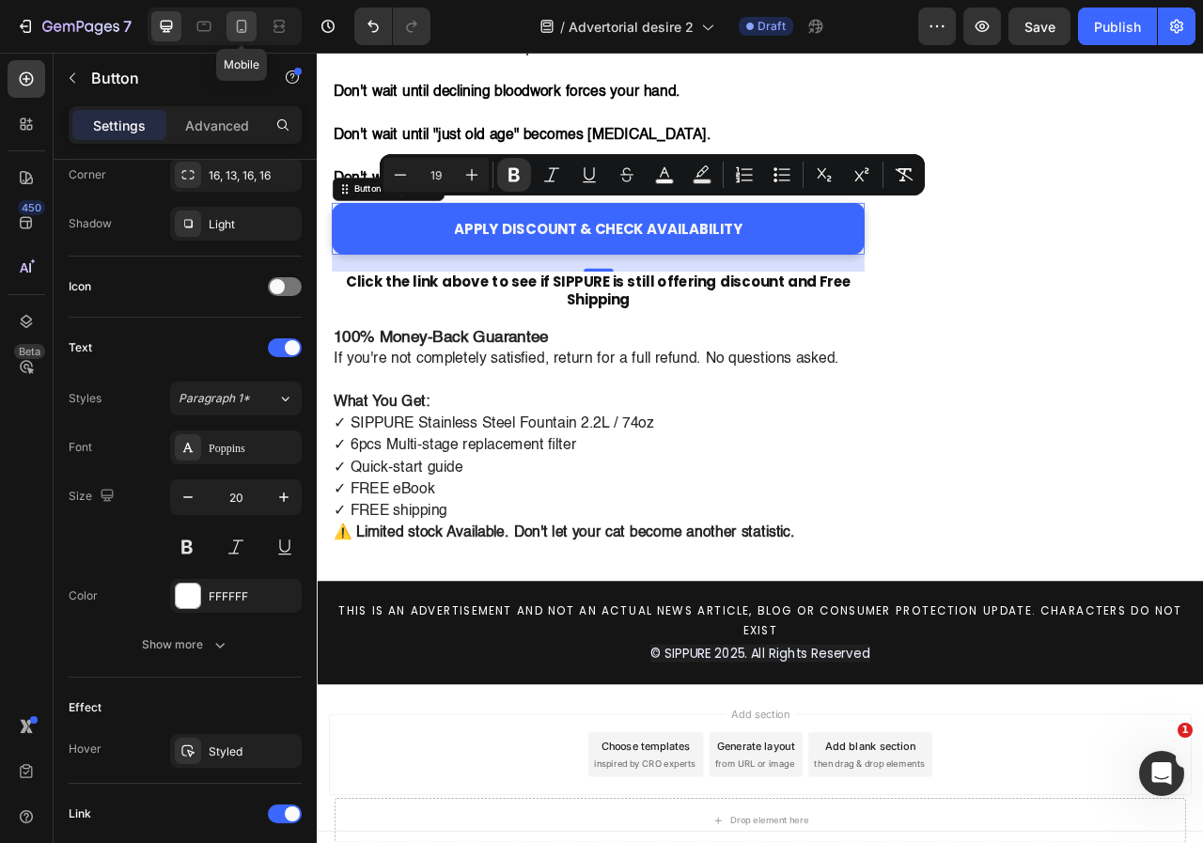
click at [242, 28] on icon at bounding box center [241, 26] width 19 height 19
type input "120%"
type input "68"
type input "14"
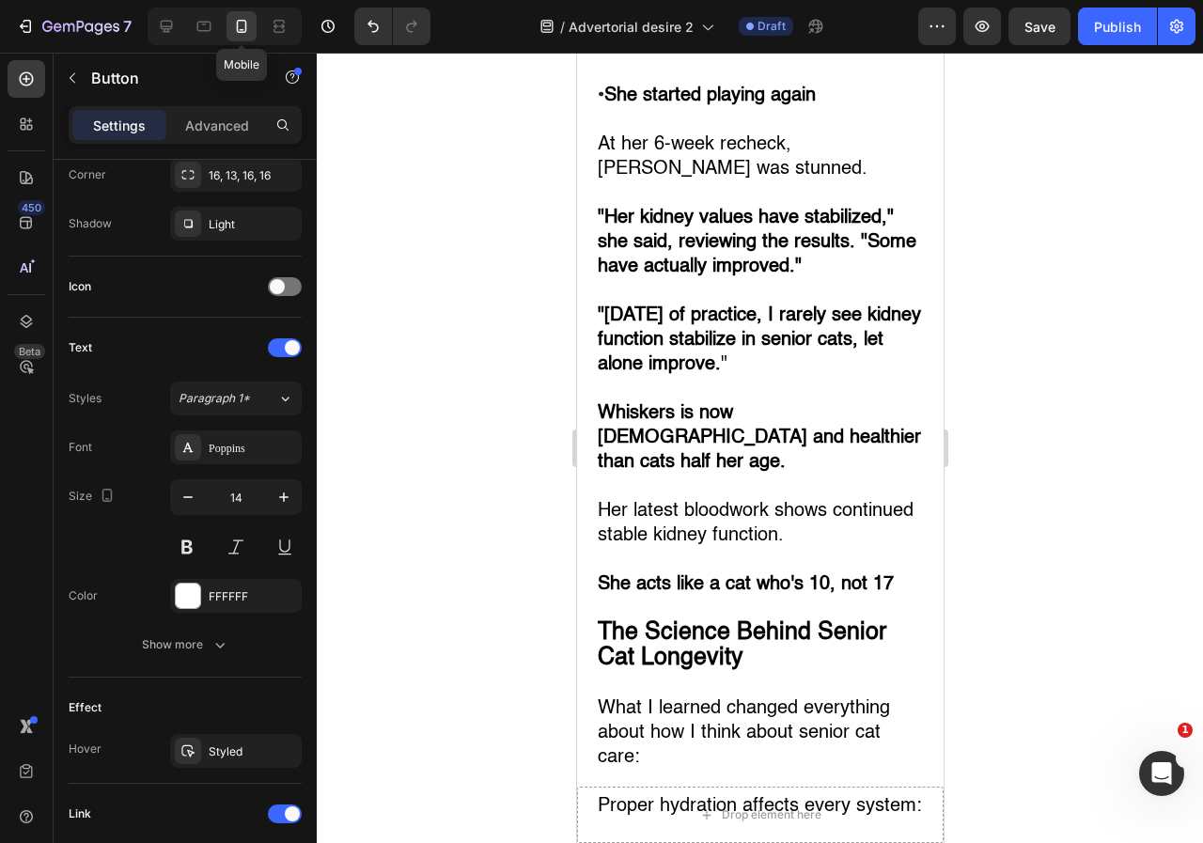
scroll to position [10890, 0]
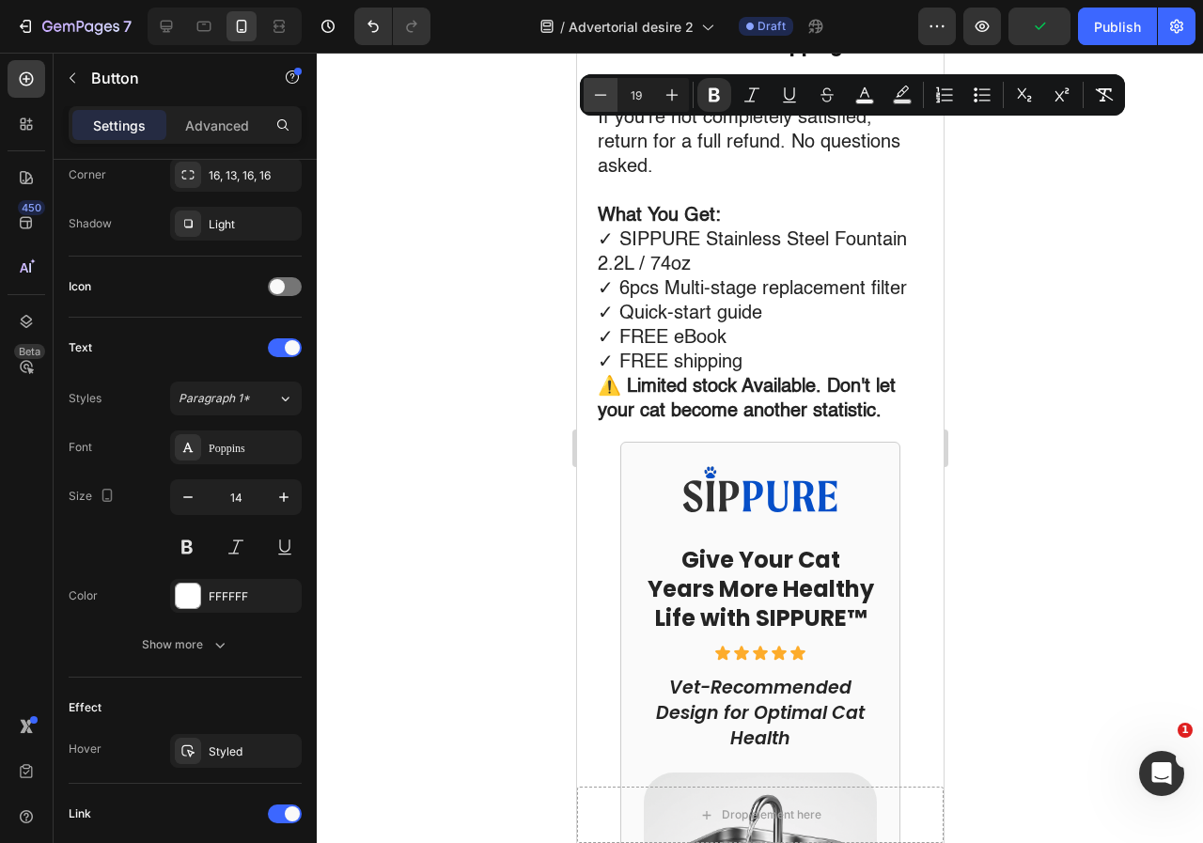
click at [598, 87] on icon "Editor contextual toolbar" at bounding box center [600, 95] width 19 height 19
type input "17"
click at [1085, 215] on div at bounding box center [760, 448] width 886 height 790
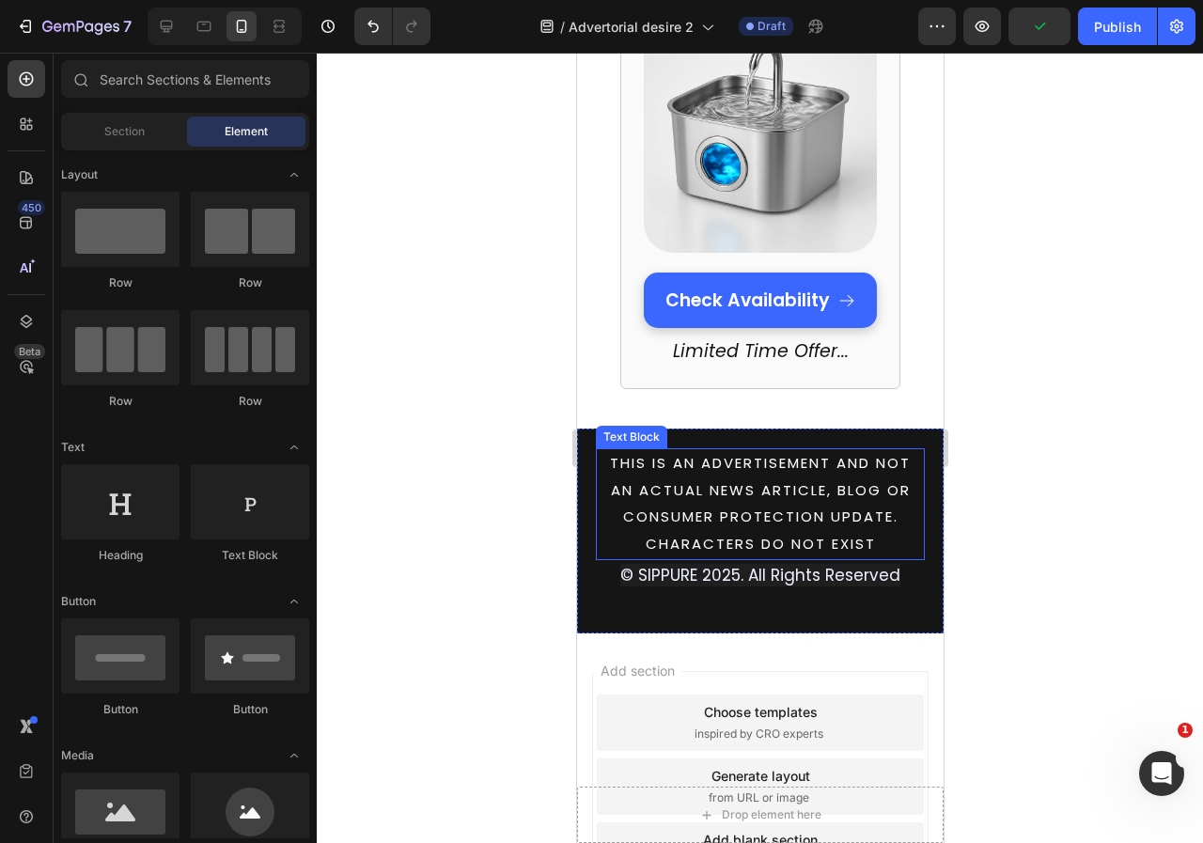
scroll to position [12004, 0]
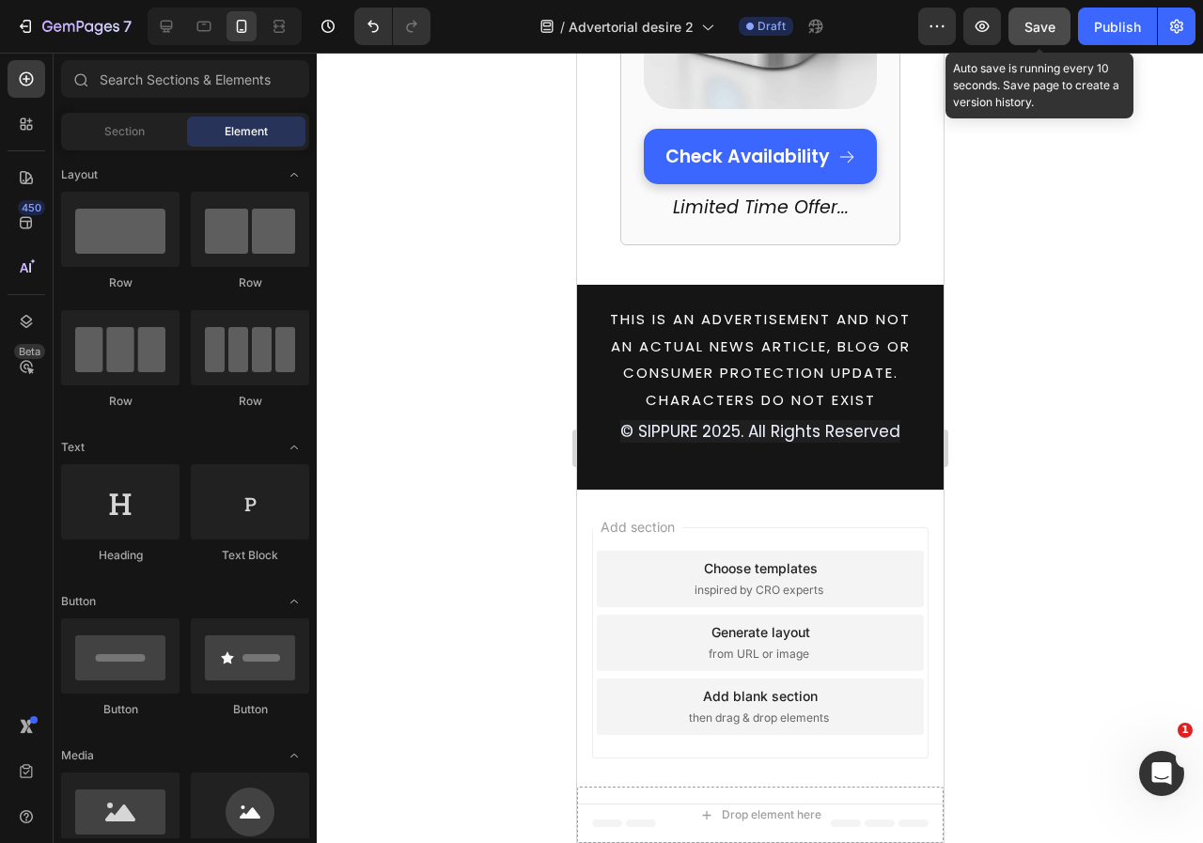
click at [1061, 38] on button "Save" at bounding box center [1039, 27] width 62 height 38
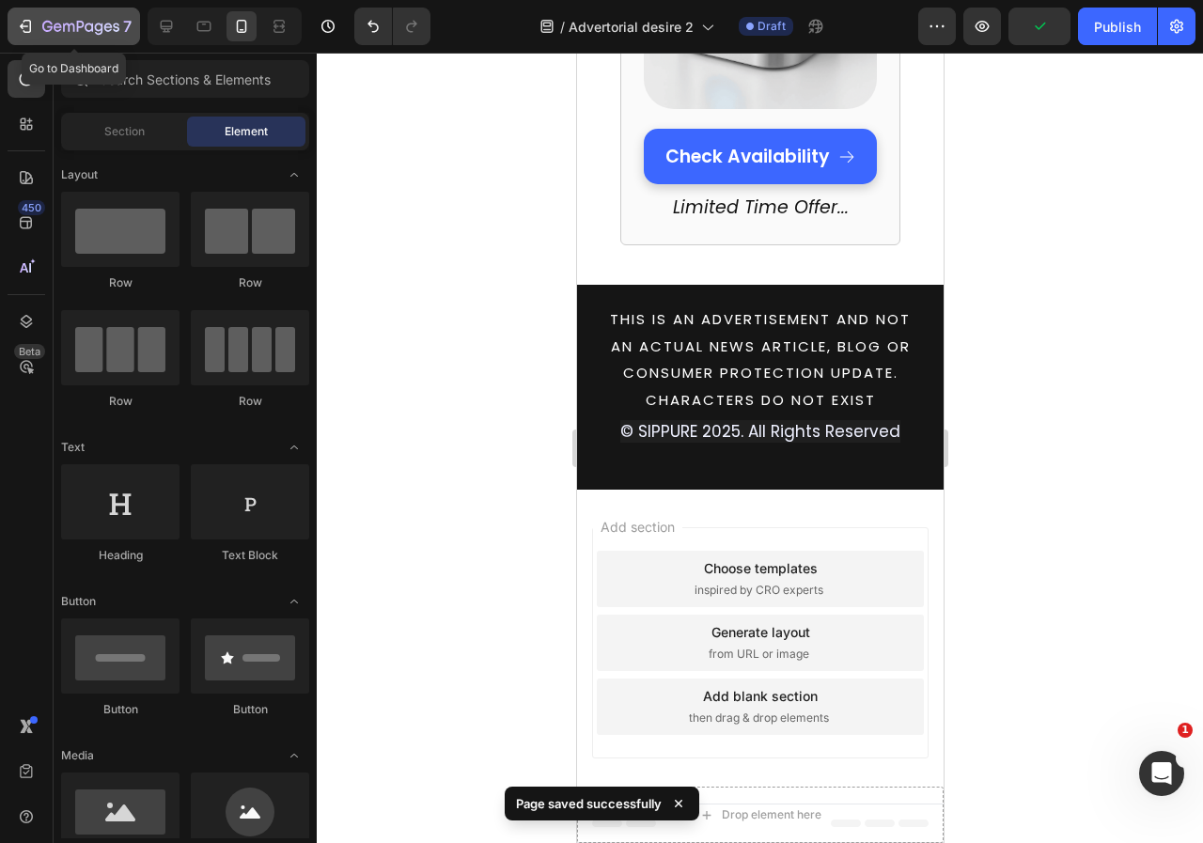
click at [109, 25] on icon "button" at bounding box center [80, 28] width 77 height 16
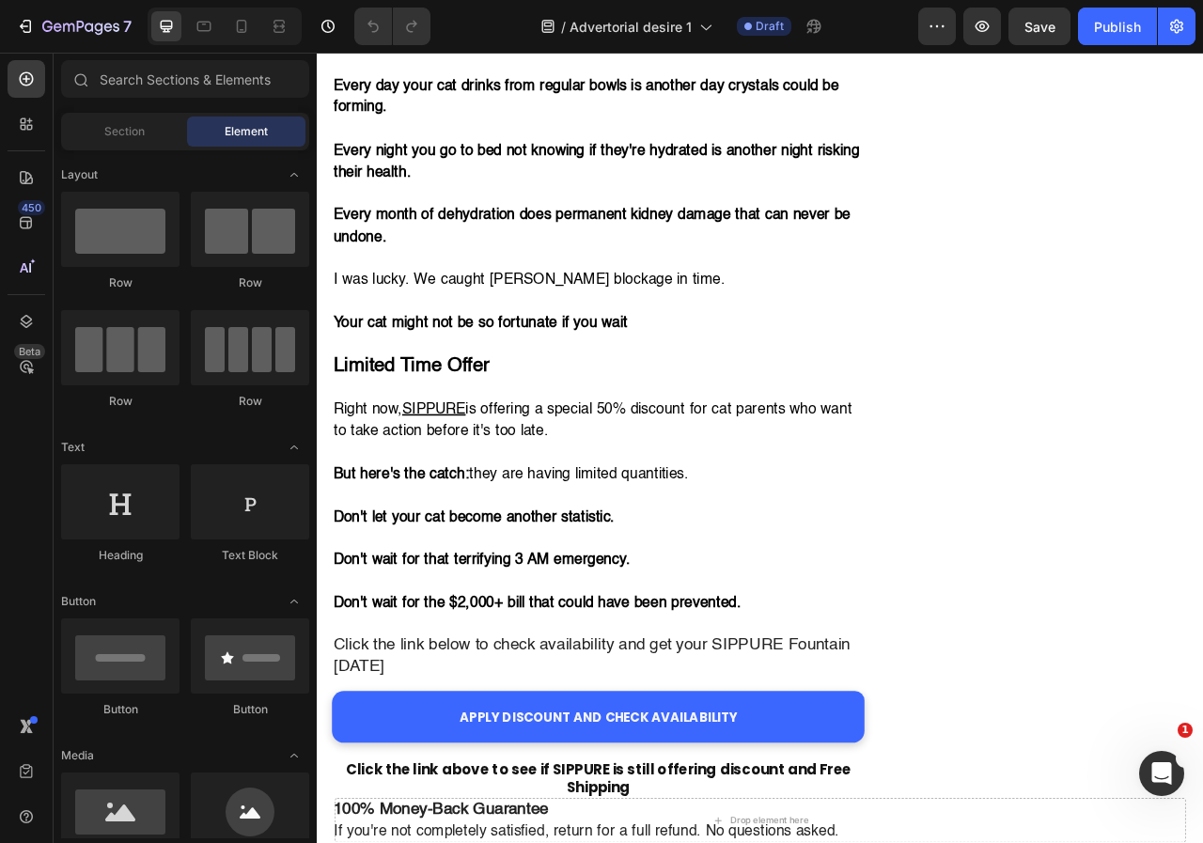
scroll to position [7789, 0]
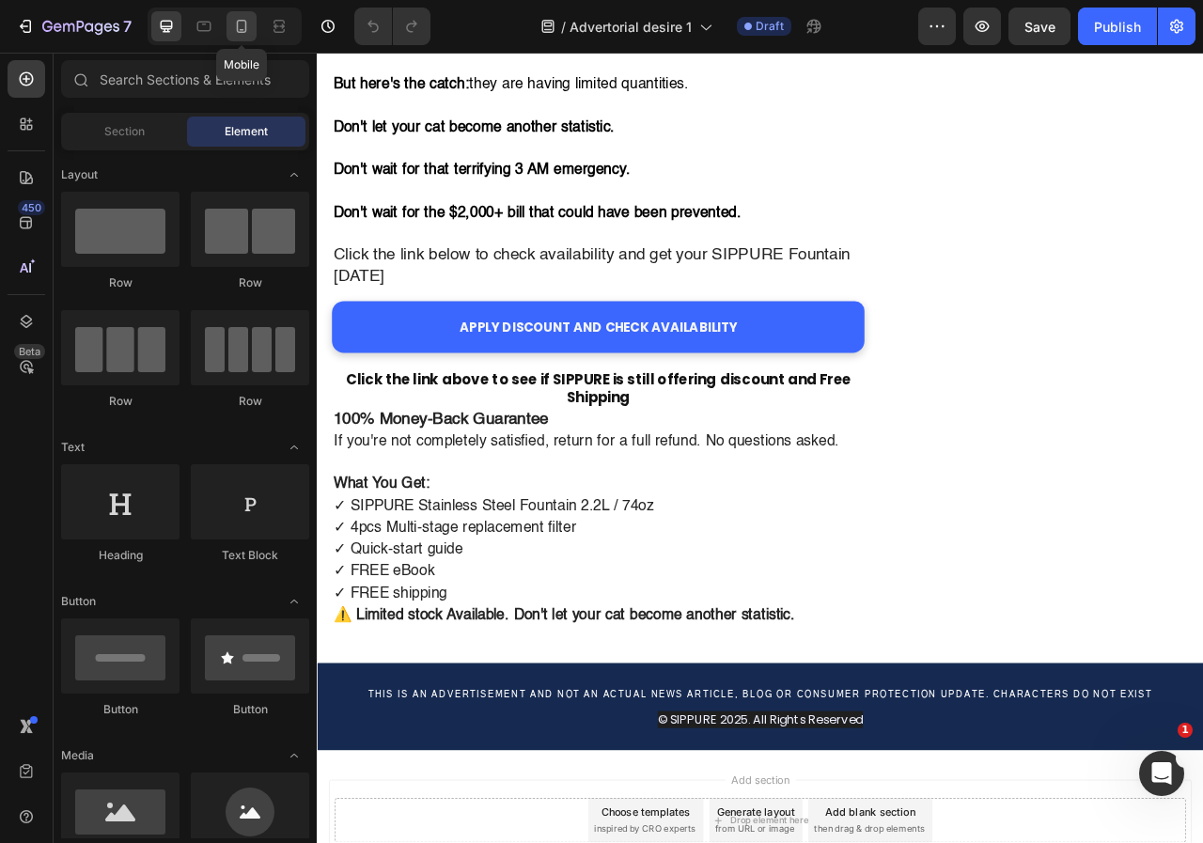
click at [245, 18] on icon at bounding box center [241, 26] width 19 height 19
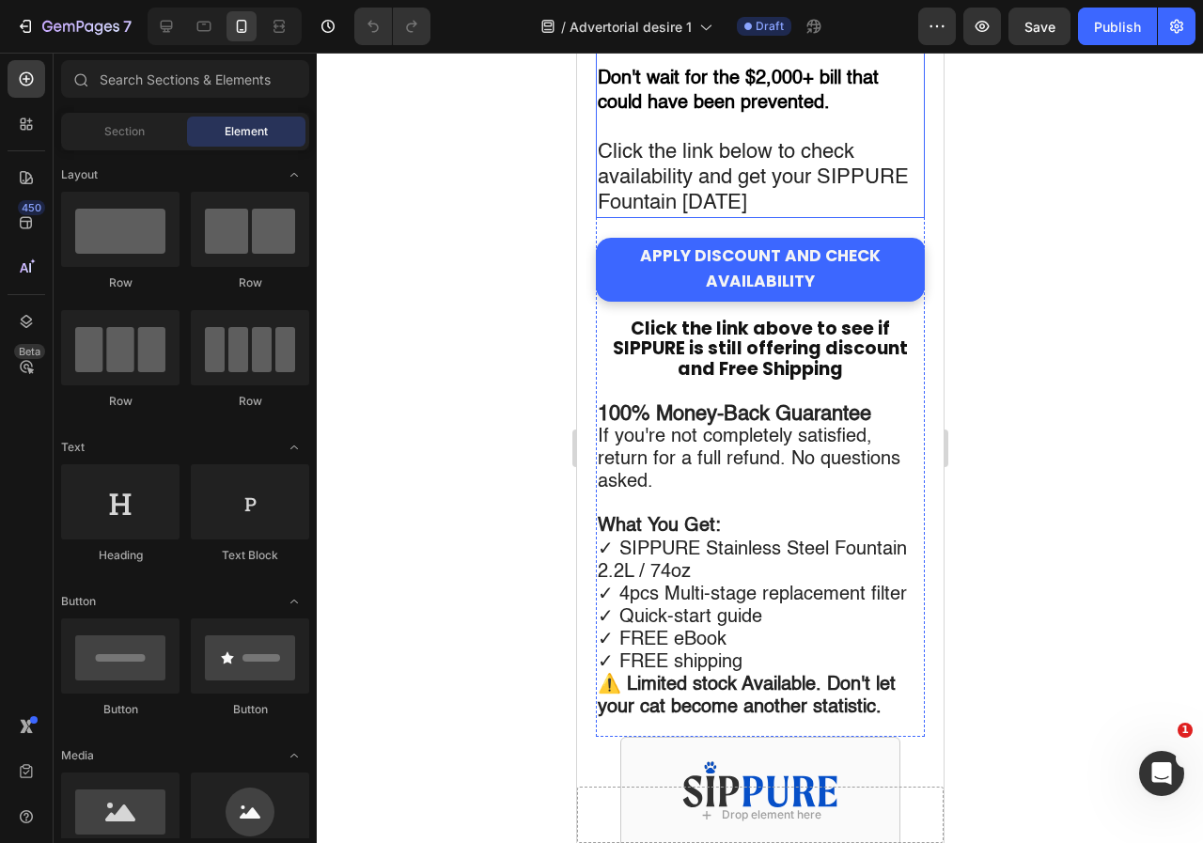
scroll to position [9767, 0]
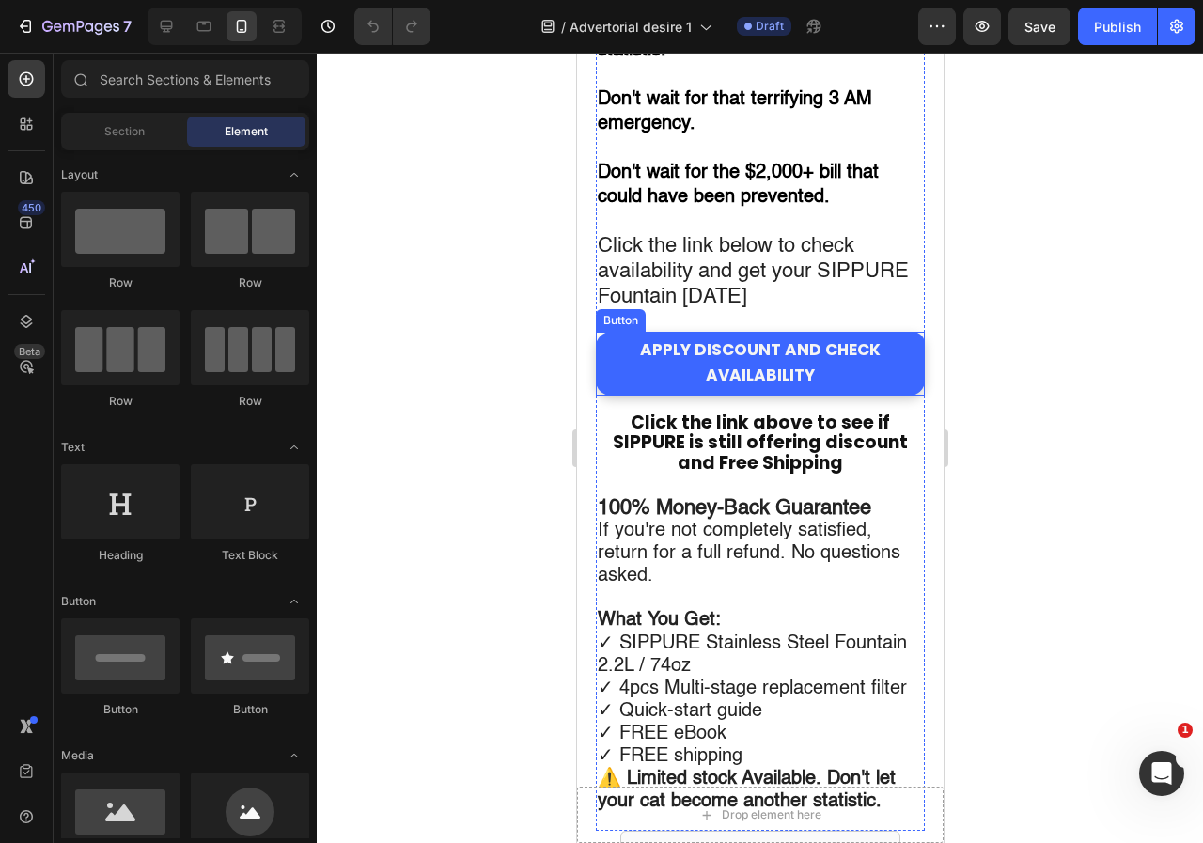
click at [1082, 410] on div at bounding box center [760, 448] width 886 height 790
click at [822, 307] on span "Click the link below to check availability and get your SIPPURE Fountain [DATE]" at bounding box center [752, 271] width 311 height 71
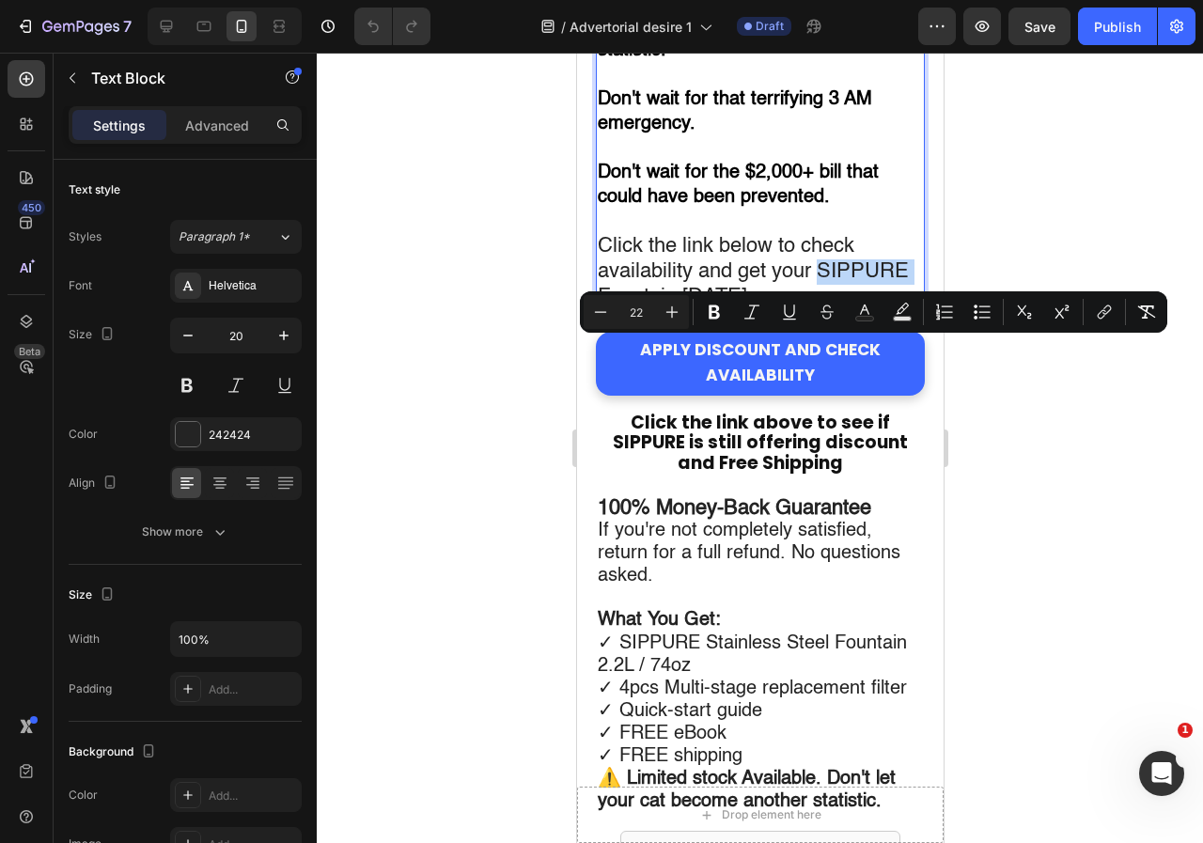
click at [775, 310] on p "Click the link below to check availability and get your SIPPURE Fountain [DATE]" at bounding box center [760, 272] width 327 height 76
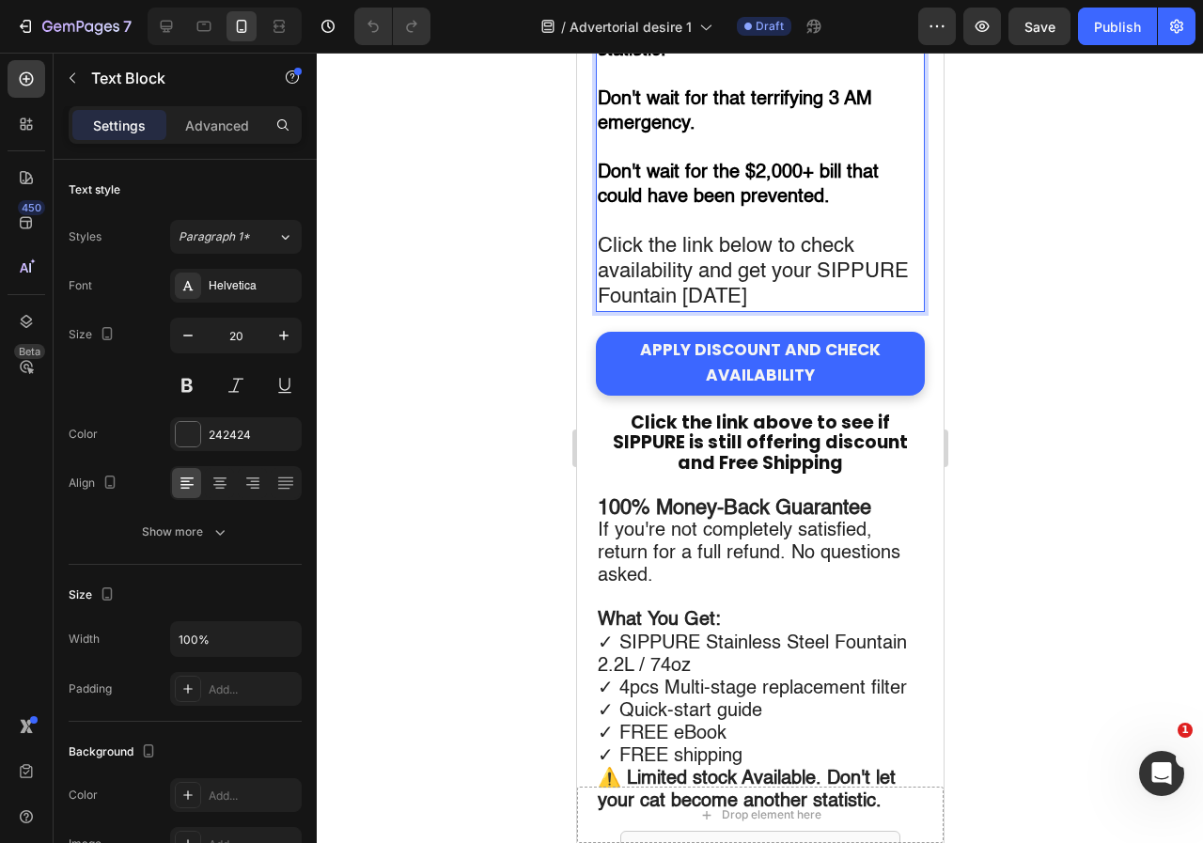
click at [775, 310] on p "Click the link below to check availability and get your SIPPURE Fountain [DATE]" at bounding box center [760, 272] width 327 height 76
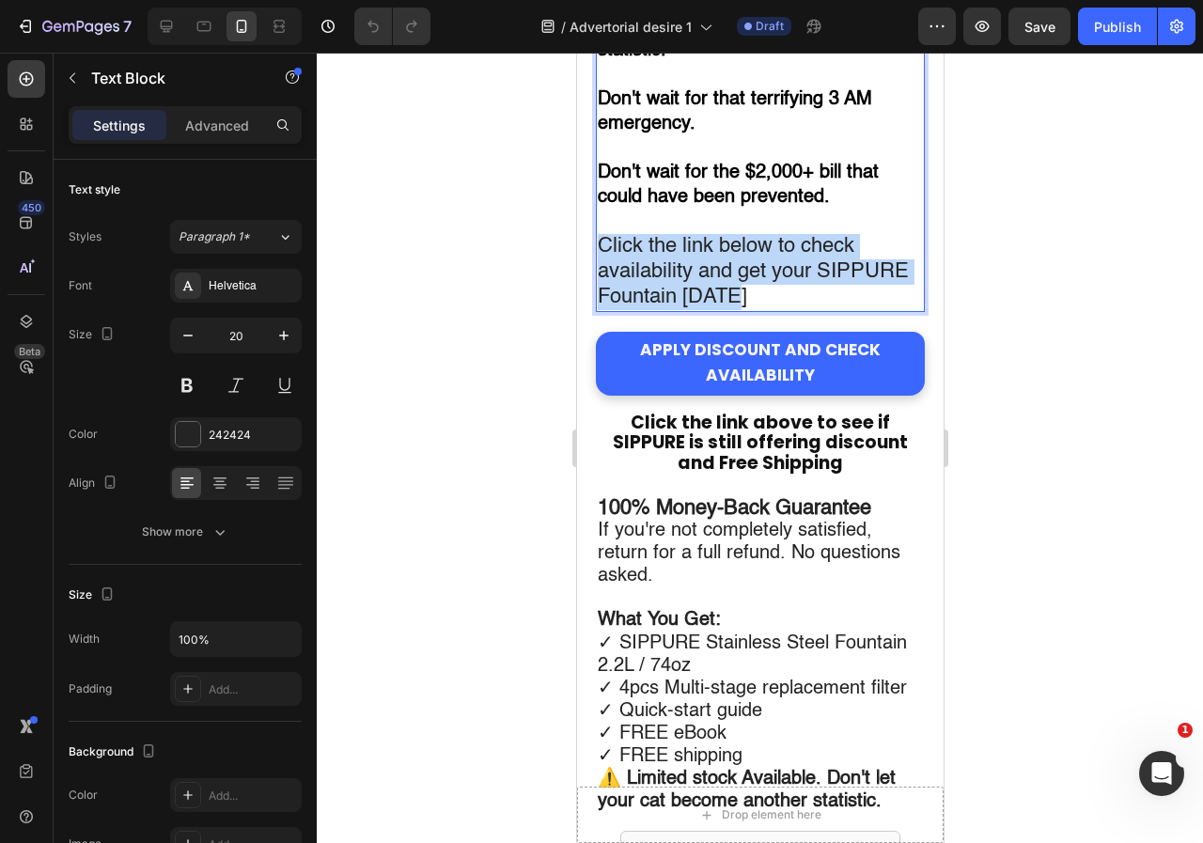
click at [775, 310] on p "Click the link below to check availability and get your SIPPURE Fountain [DATE]" at bounding box center [760, 272] width 327 height 76
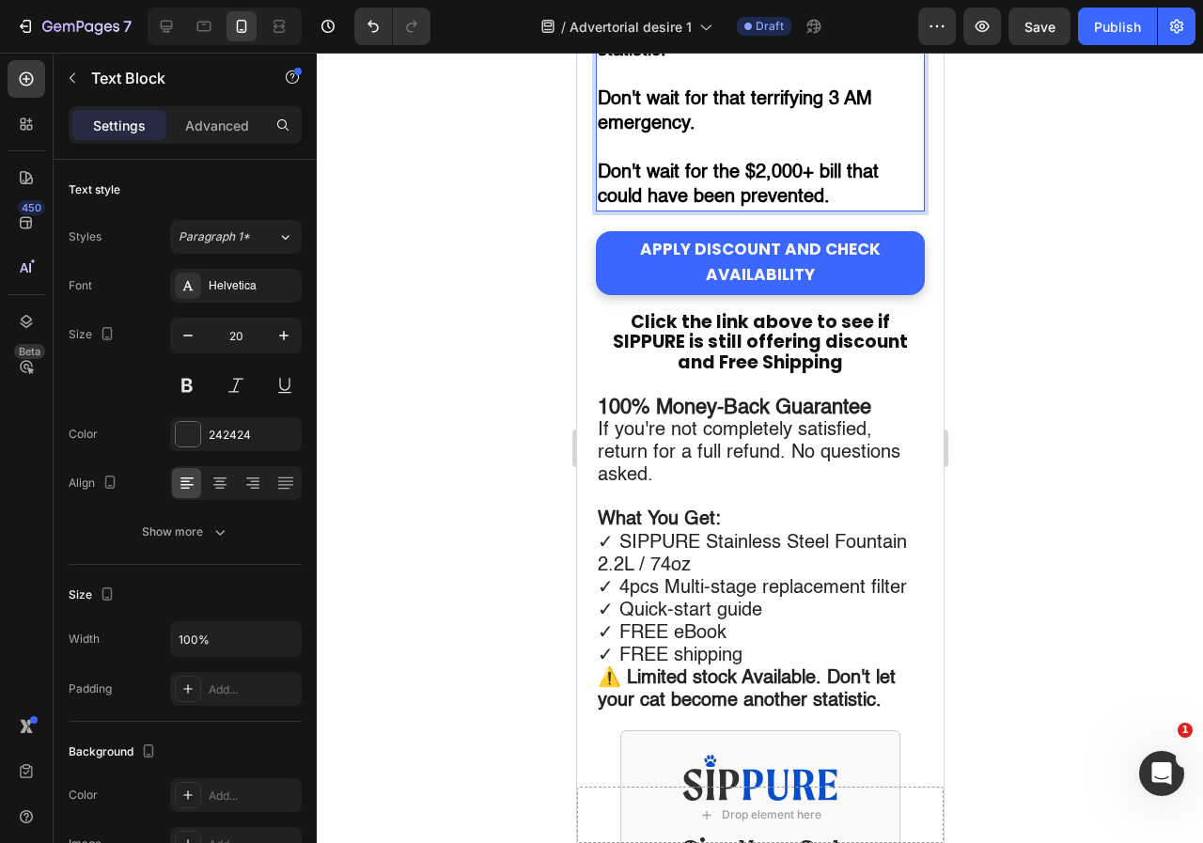
click at [1082, 256] on div at bounding box center [760, 448] width 886 height 790
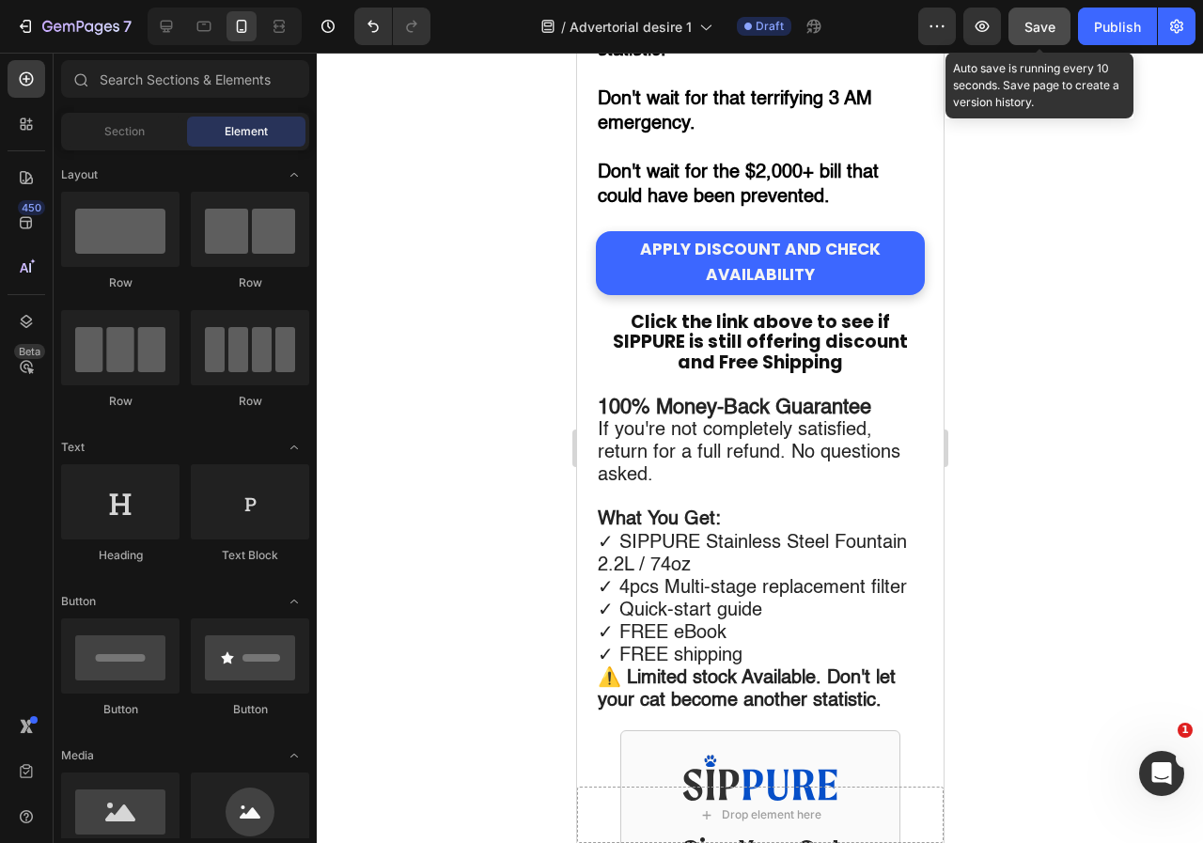
click at [1050, 30] on span "Save" at bounding box center [1039, 27] width 31 height 16
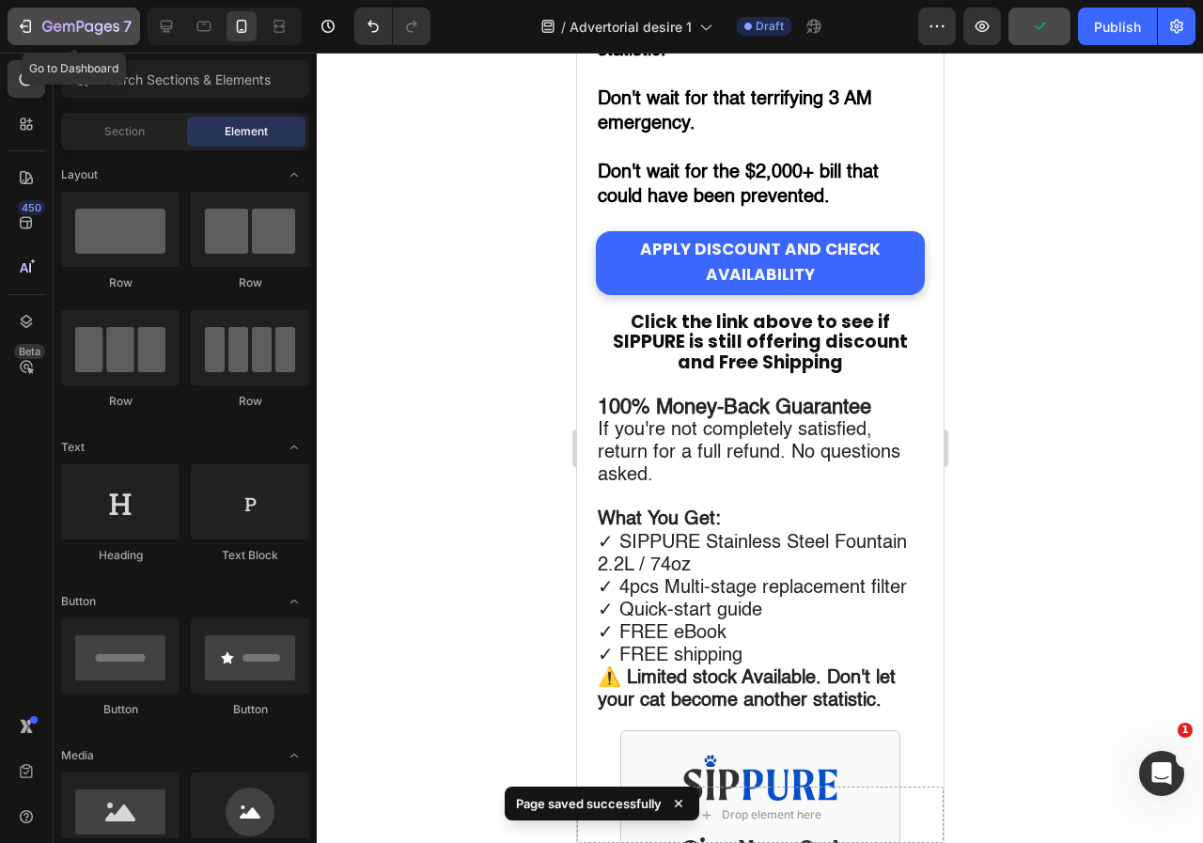
click at [28, 35] on icon "button" at bounding box center [25, 26] width 19 height 19
